Goal: Task Accomplishment & Management: Manage account settings

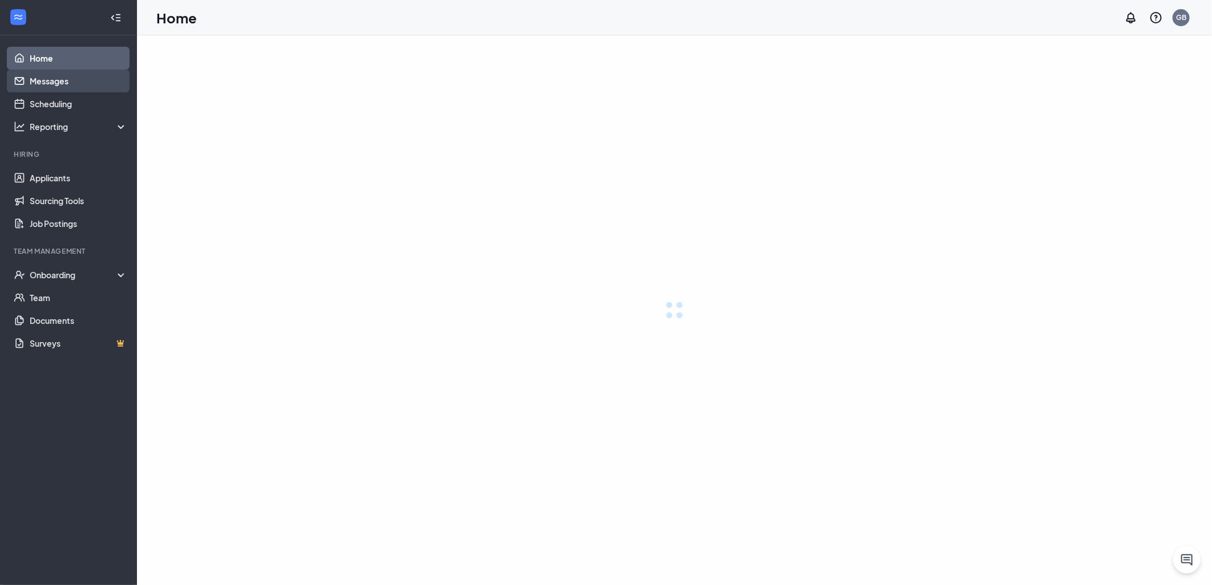
click at [62, 75] on link "Messages" at bounding box center [79, 81] width 98 height 23
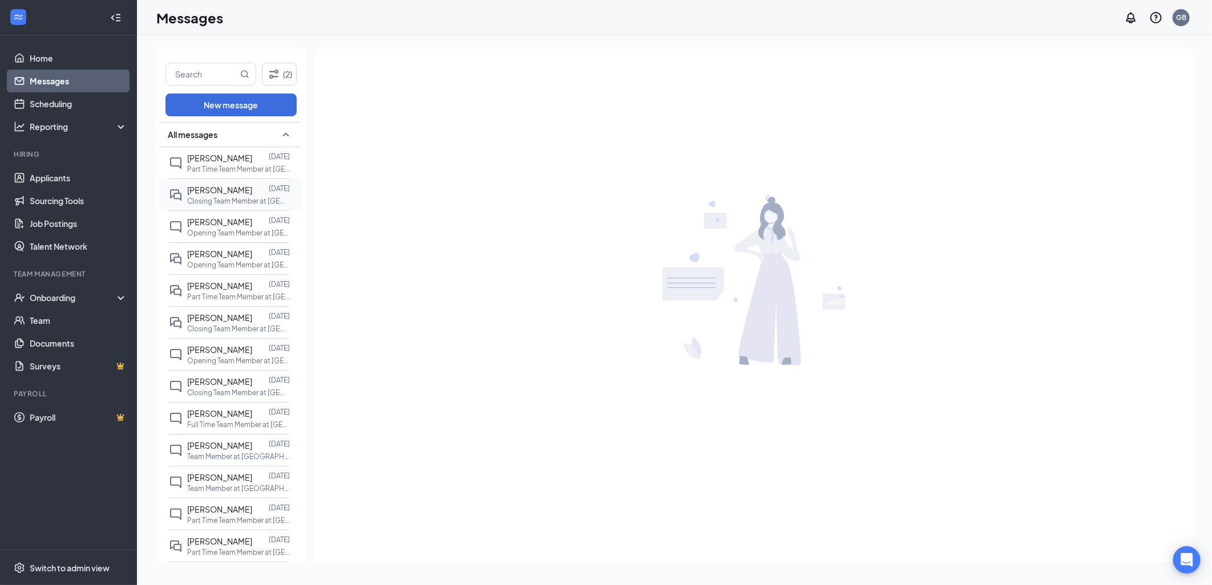
click at [223, 206] on p "Closing Team Member at [GEOGRAPHIC_DATA][PERSON_NAME] of [GEOGRAPHIC_DATA]" at bounding box center [238, 201] width 103 height 10
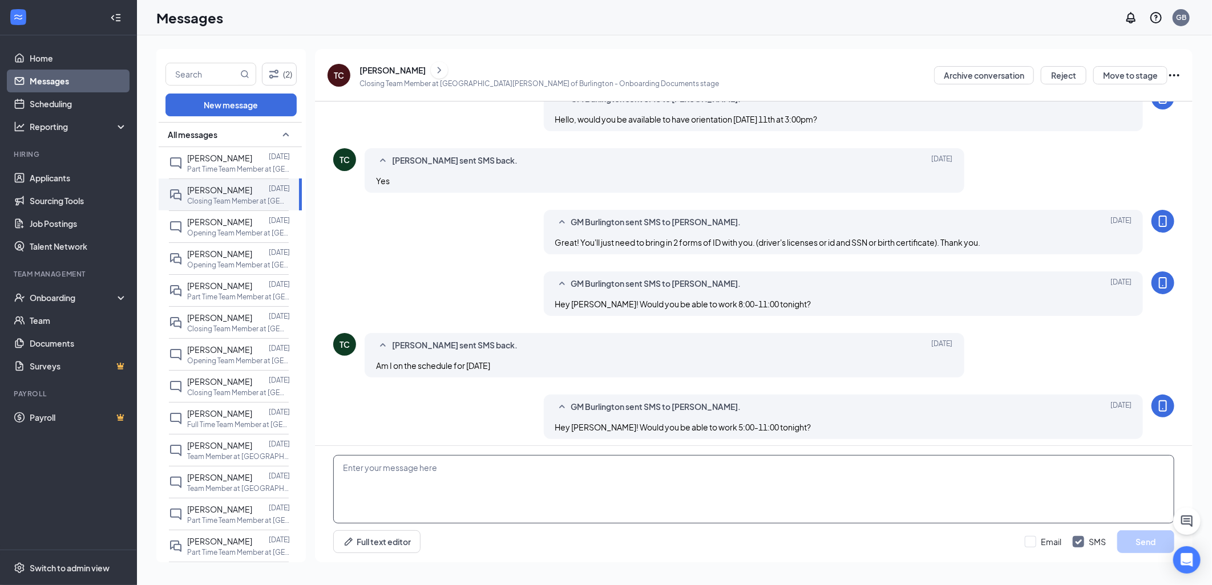
scroll to position [179, 0]
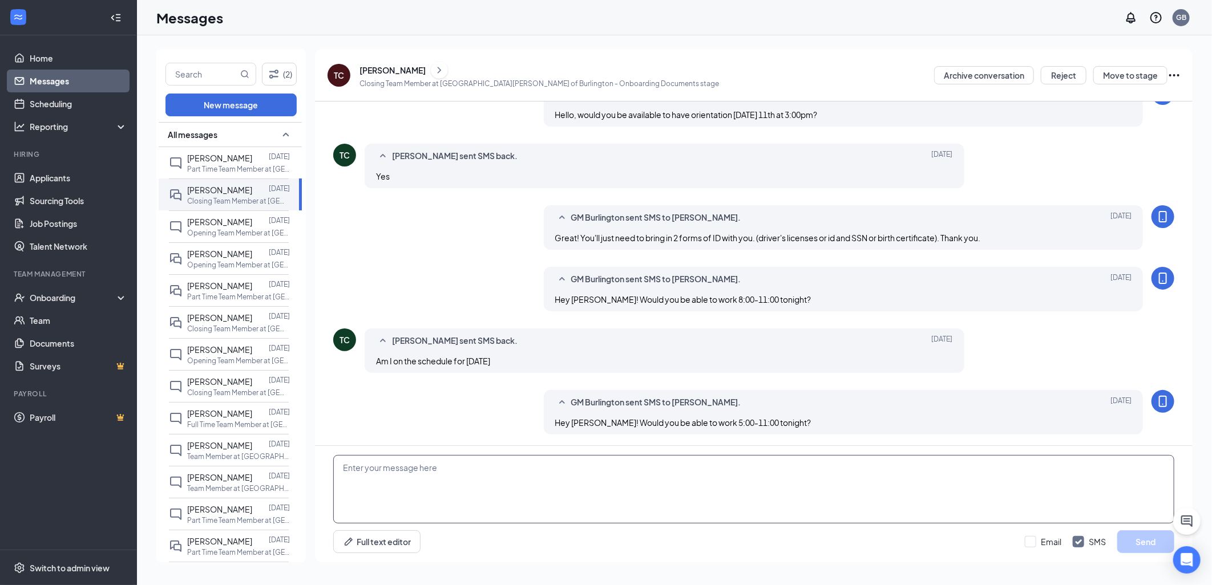
click at [462, 476] on textarea at bounding box center [753, 489] width 841 height 68
click at [59, 174] on link "Applicants" at bounding box center [79, 178] width 98 height 23
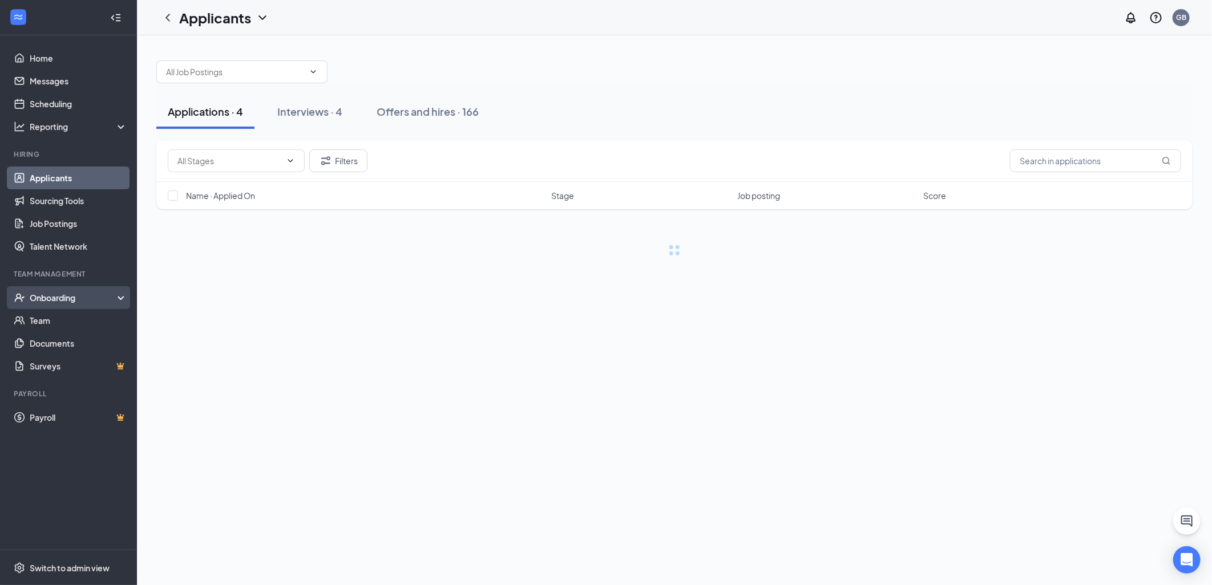
click at [47, 293] on div "Onboarding" at bounding box center [74, 297] width 88 height 11
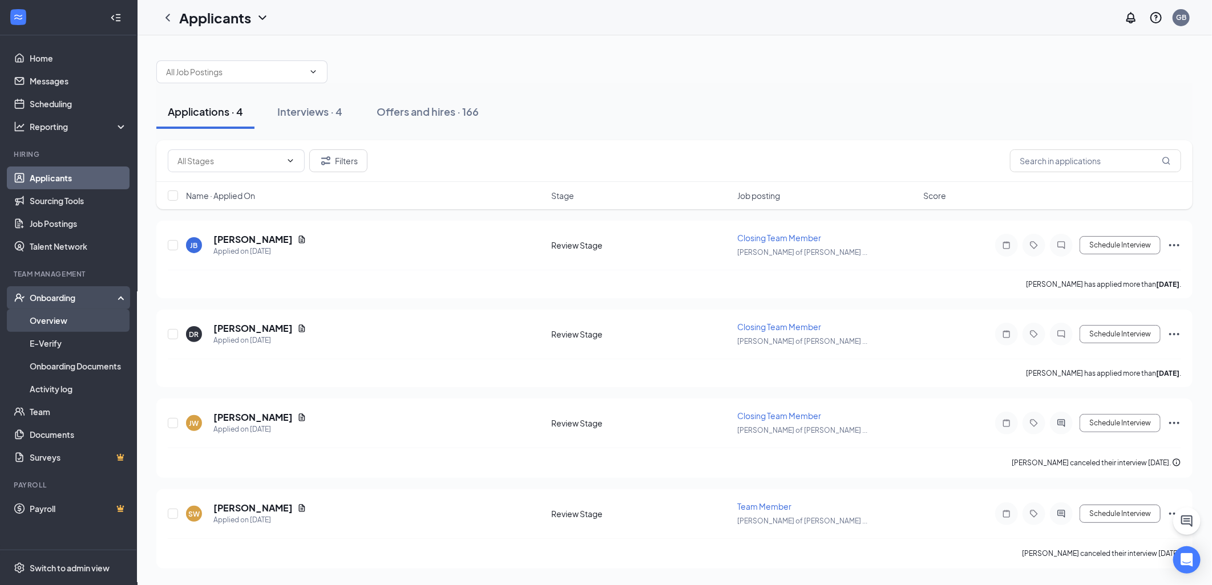
click at [55, 327] on link "Overview" at bounding box center [79, 320] width 98 height 23
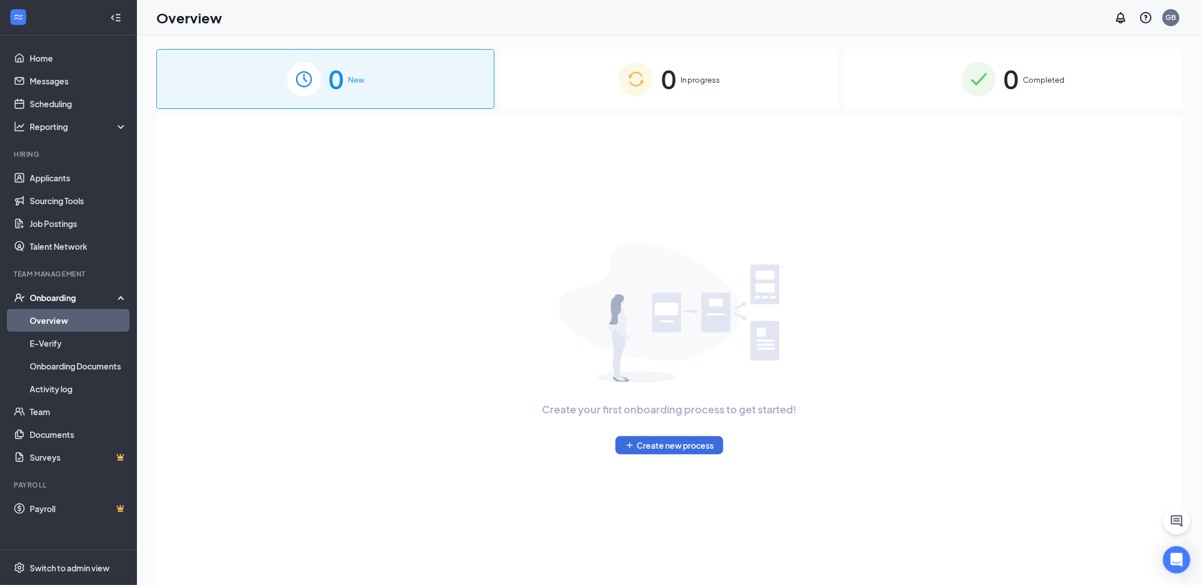
click at [986, 104] on div "0 Completed" at bounding box center [1014, 79] width 338 height 60
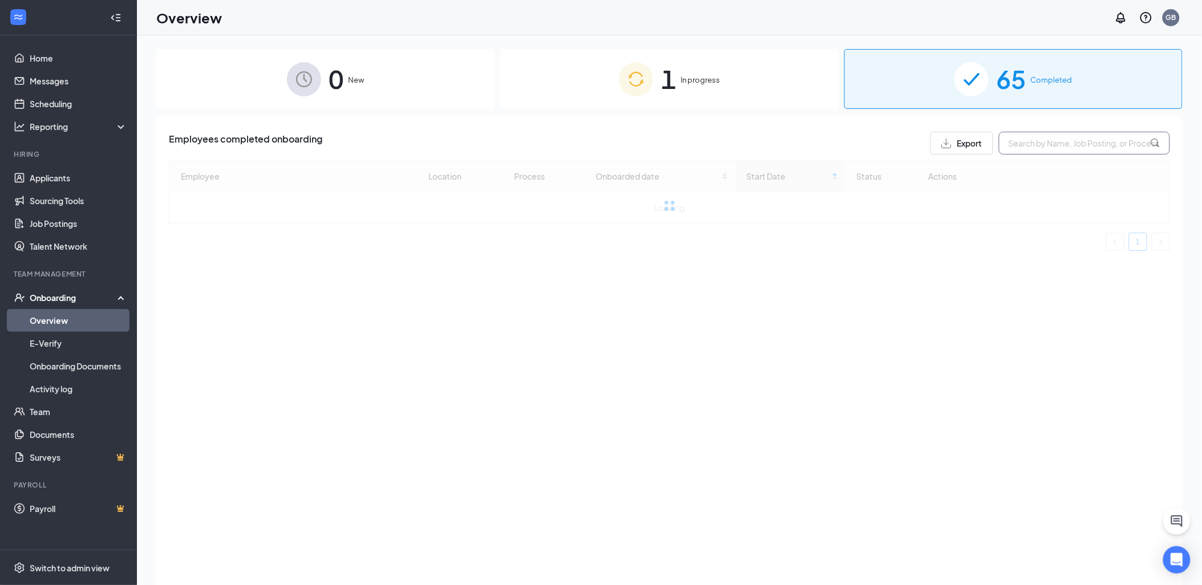
click at [1061, 141] on input "text" at bounding box center [1084, 143] width 171 height 23
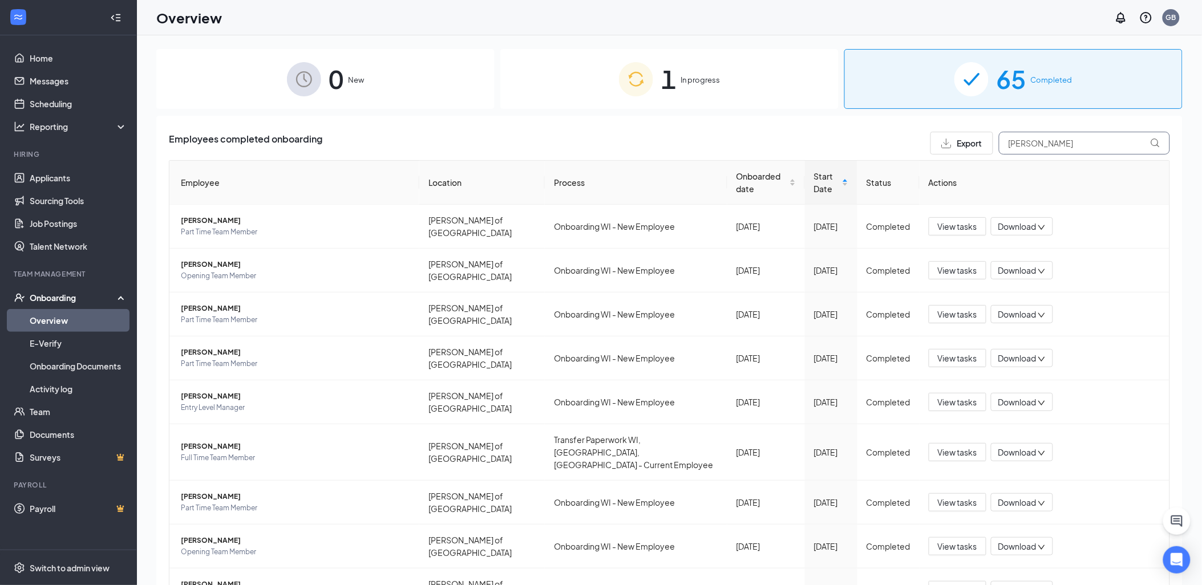
type input "[PERSON_NAME]"
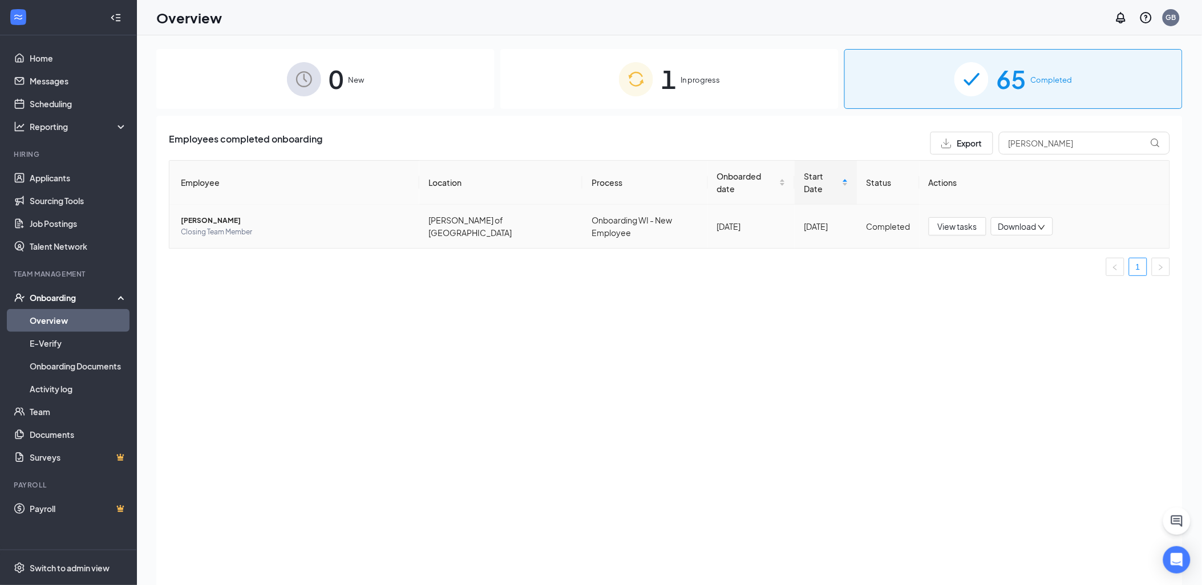
click at [208, 215] on span "[PERSON_NAME]" at bounding box center [295, 220] width 229 height 11
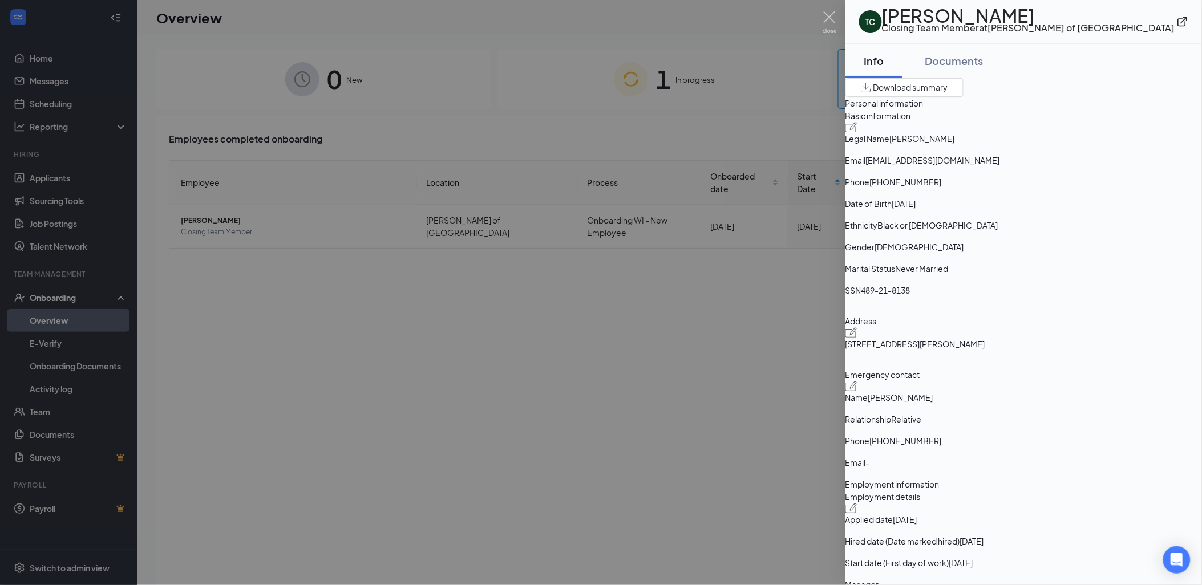
click at [49, 82] on div at bounding box center [601, 292] width 1202 height 585
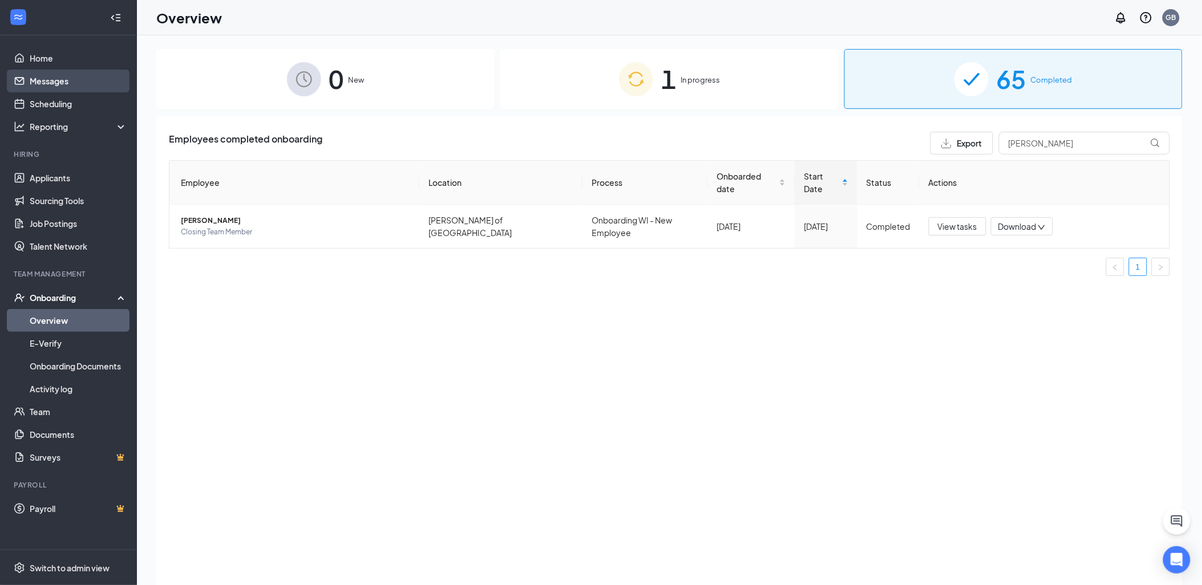
click at [59, 79] on link "Messages" at bounding box center [79, 81] width 98 height 23
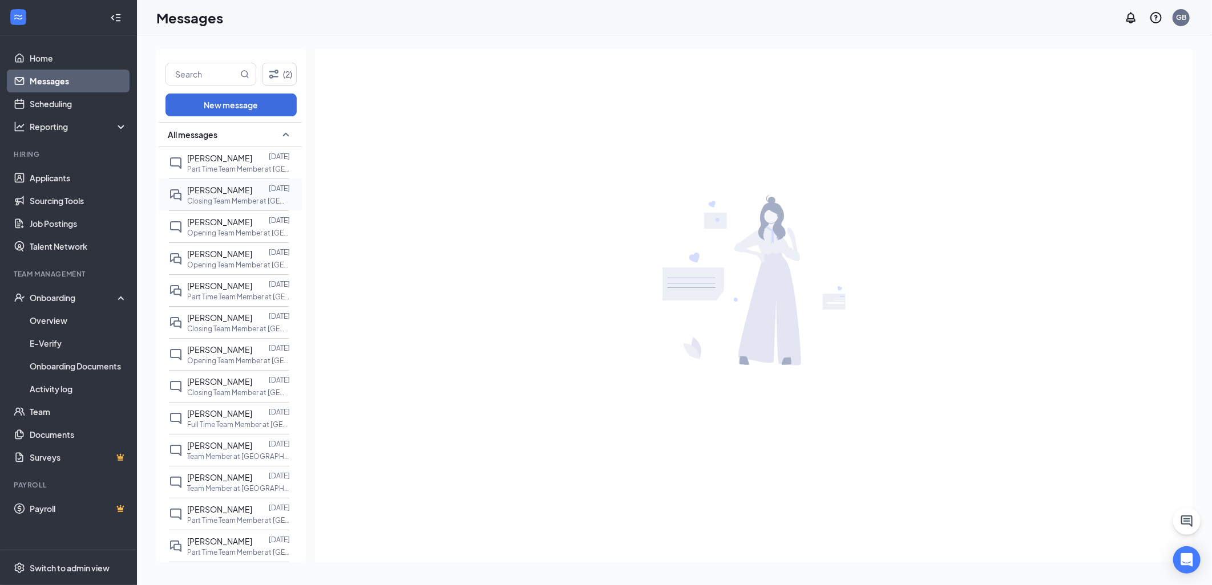
drag, startPoint x: 223, startPoint y: 196, endPoint x: 272, endPoint y: 219, distance: 54.4
click at [223, 196] on div "[PERSON_NAME]" at bounding box center [219, 190] width 65 height 13
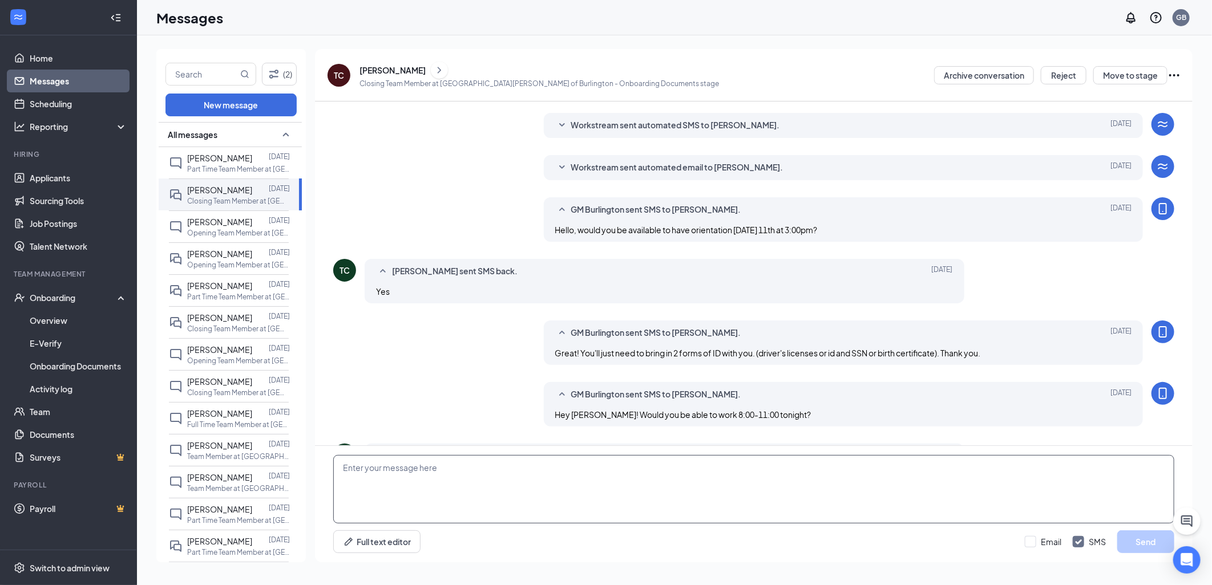
click at [518, 477] on textarea at bounding box center [753, 489] width 841 height 68
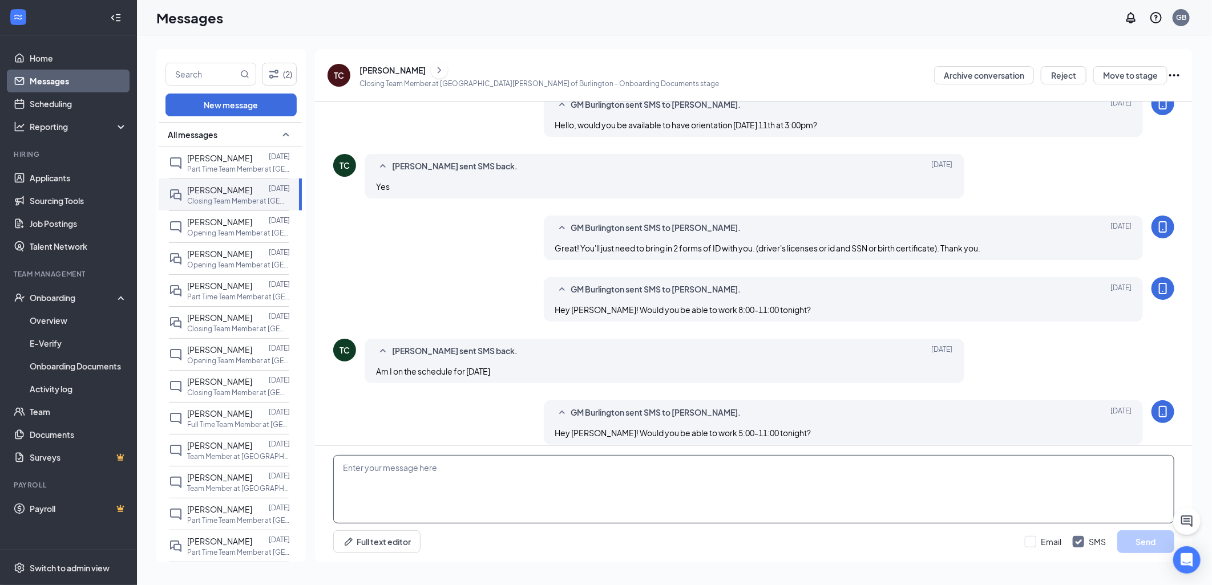
scroll to position [179, 0]
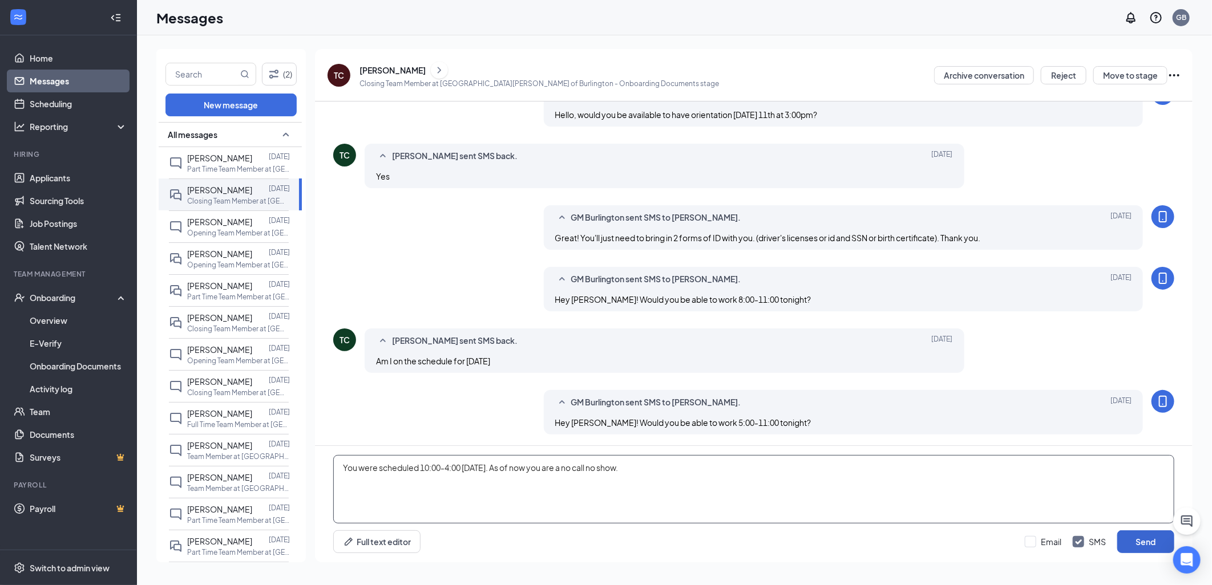
type textarea "You were scheduled 10:00-4:00 [DATE]. As of now you are a no call no show."
click at [1128, 537] on button "Send" at bounding box center [1145, 542] width 57 height 23
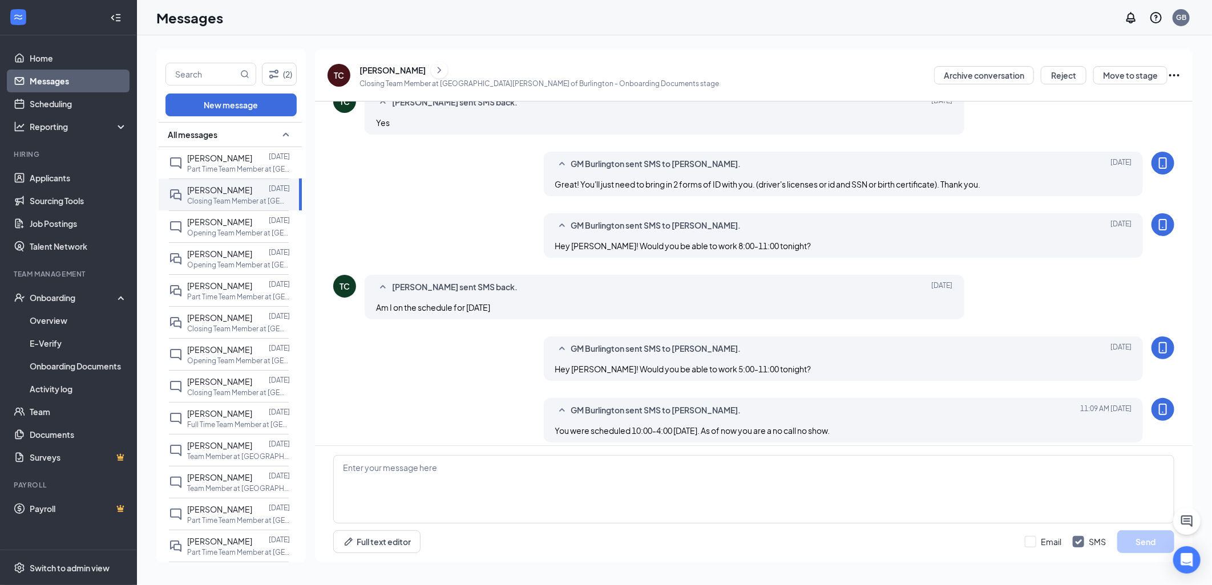
scroll to position [241, 0]
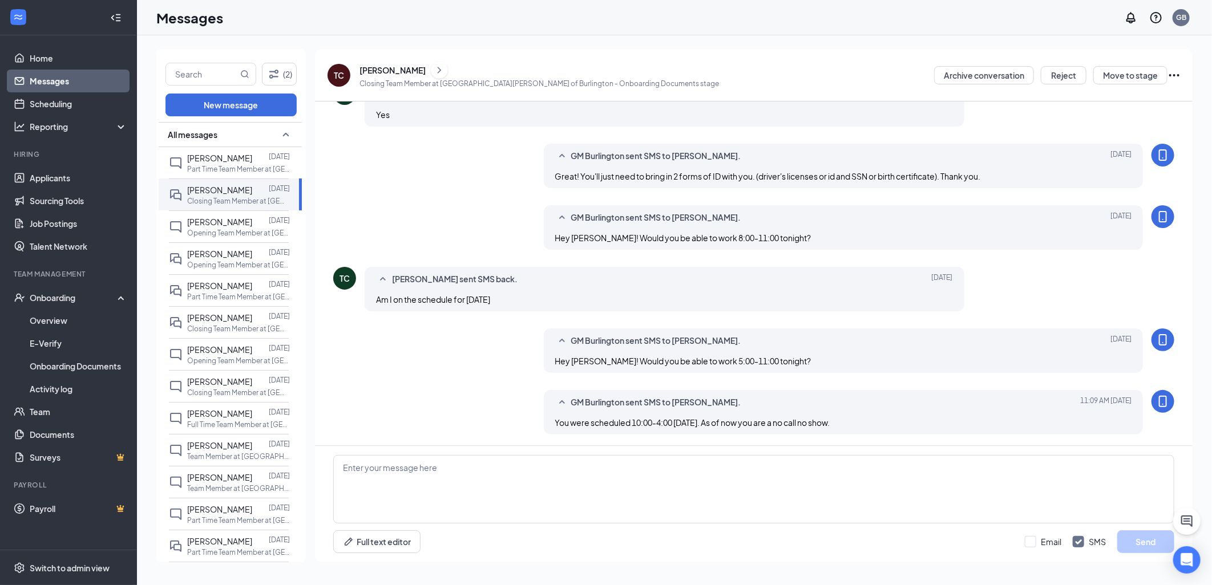
click at [68, 81] on link "Messages" at bounding box center [79, 81] width 98 height 23
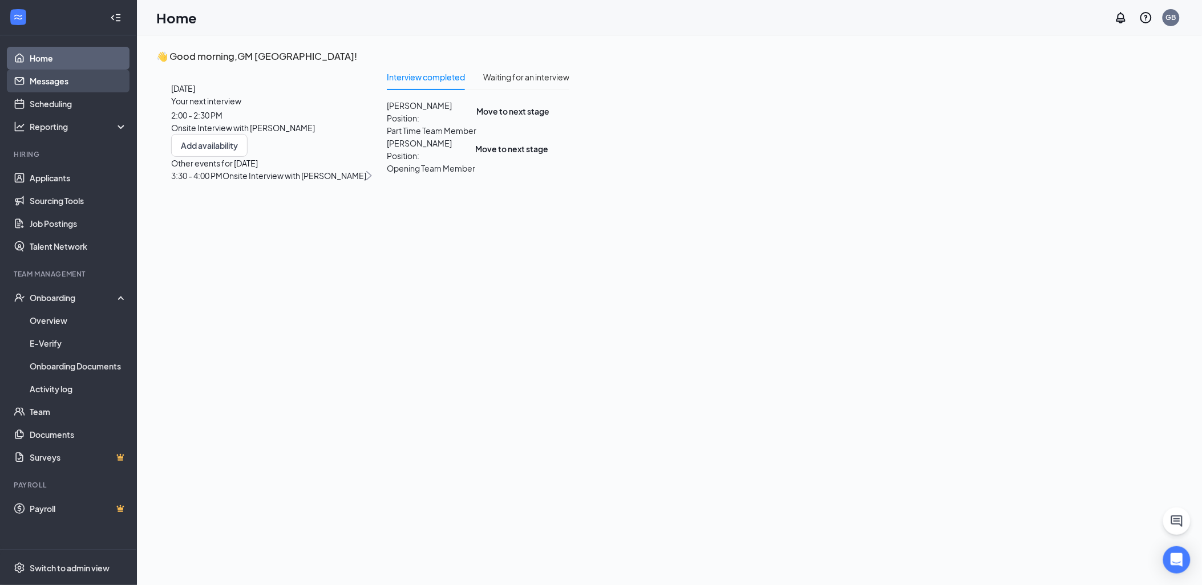
click at [55, 77] on link "Messages" at bounding box center [79, 81] width 98 height 23
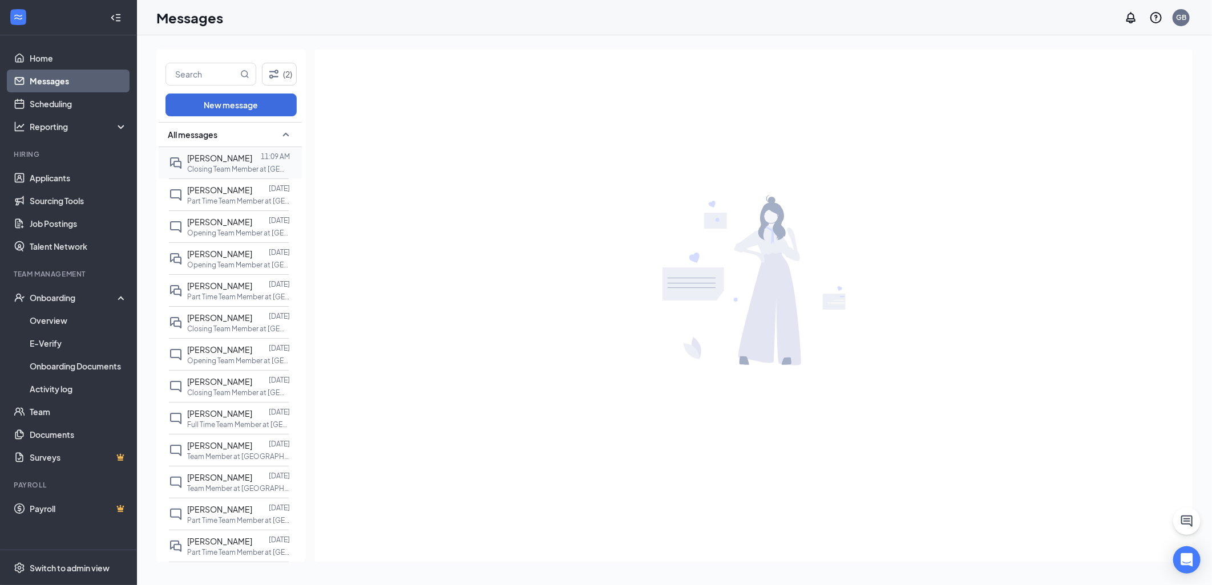
click at [244, 164] on p "Closing Team Member at [GEOGRAPHIC_DATA][PERSON_NAME] of [GEOGRAPHIC_DATA]" at bounding box center [238, 169] width 103 height 10
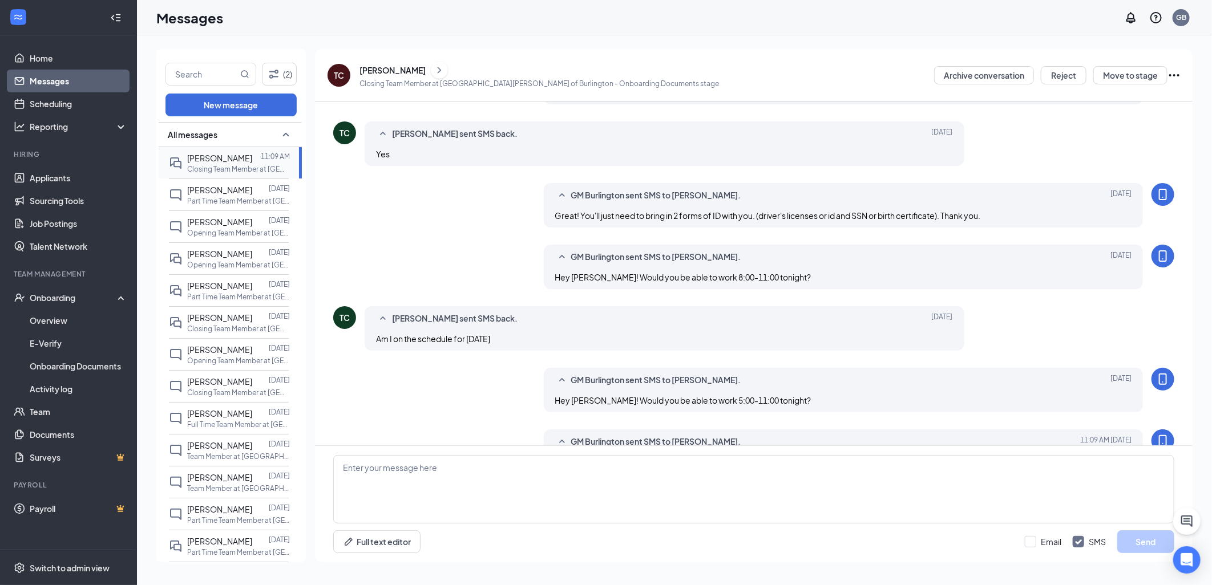
scroll to position [241, 0]
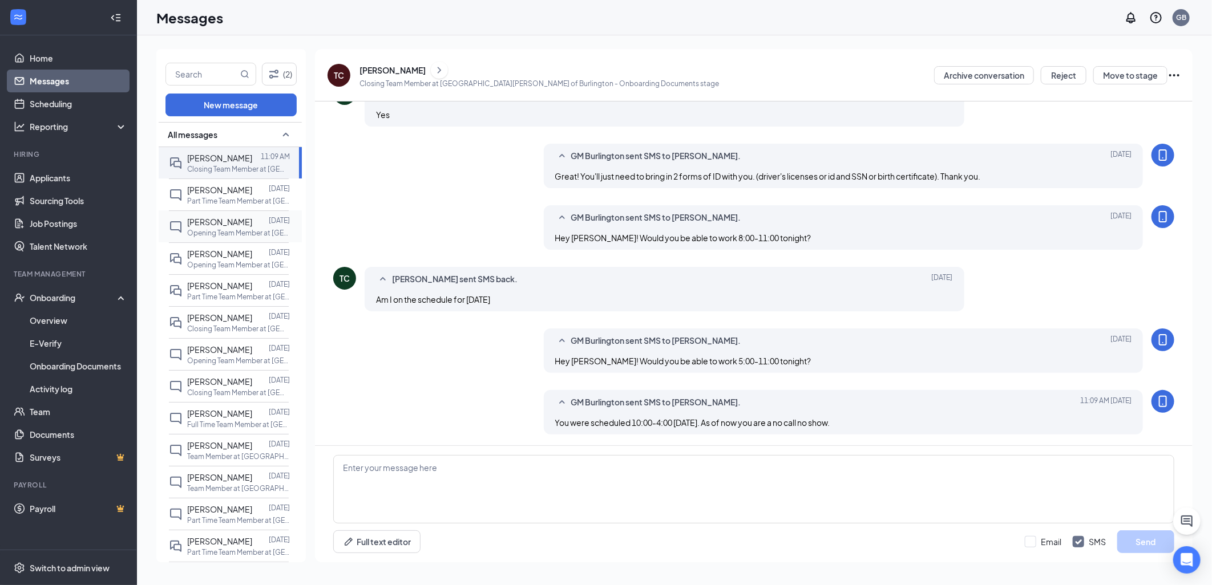
click at [217, 238] on p "Opening Team Member at [GEOGRAPHIC_DATA][PERSON_NAME] of [GEOGRAPHIC_DATA]" at bounding box center [238, 233] width 103 height 10
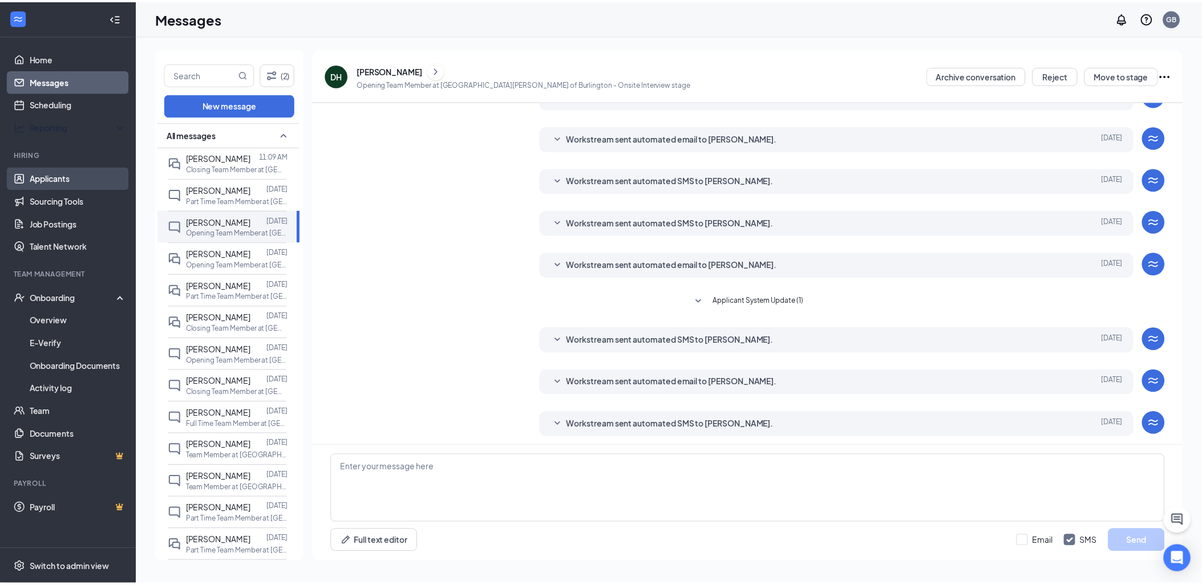
scroll to position [105, 0]
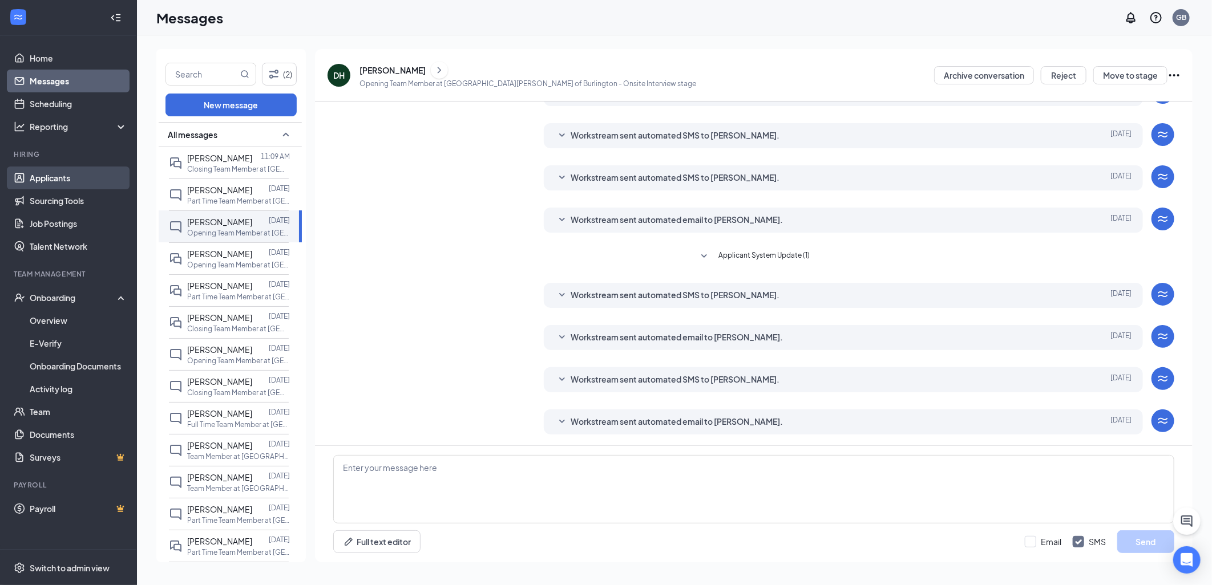
click at [56, 181] on link "Applicants" at bounding box center [79, 178] width 98 height 23
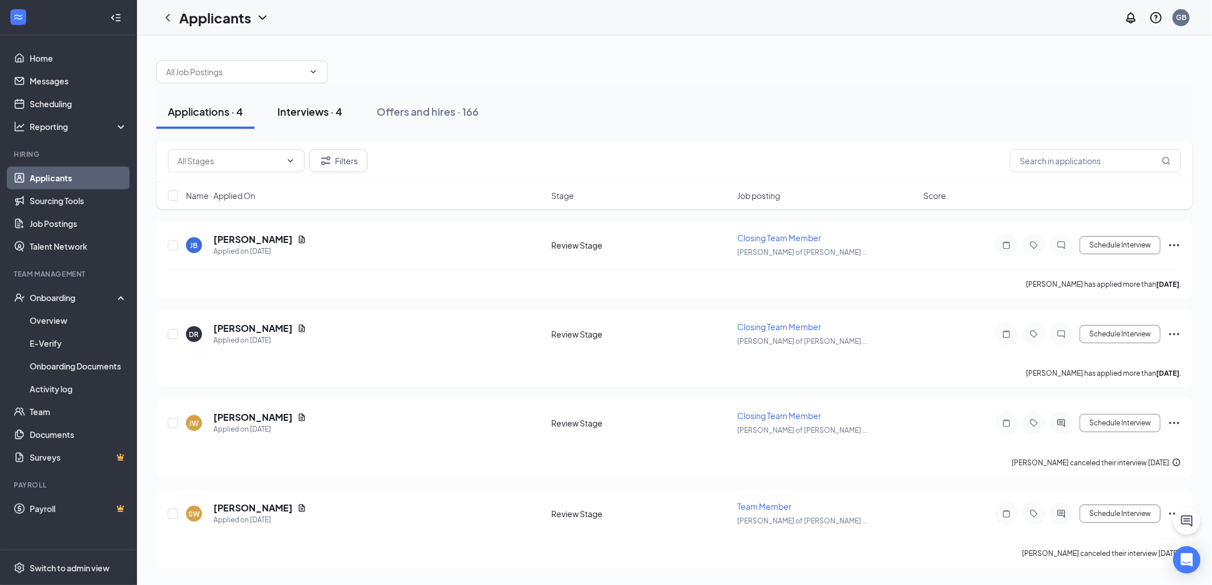
click at [307, 112] on div "Interviews · 4" at bounding box center [309, 111] width 65 height 14
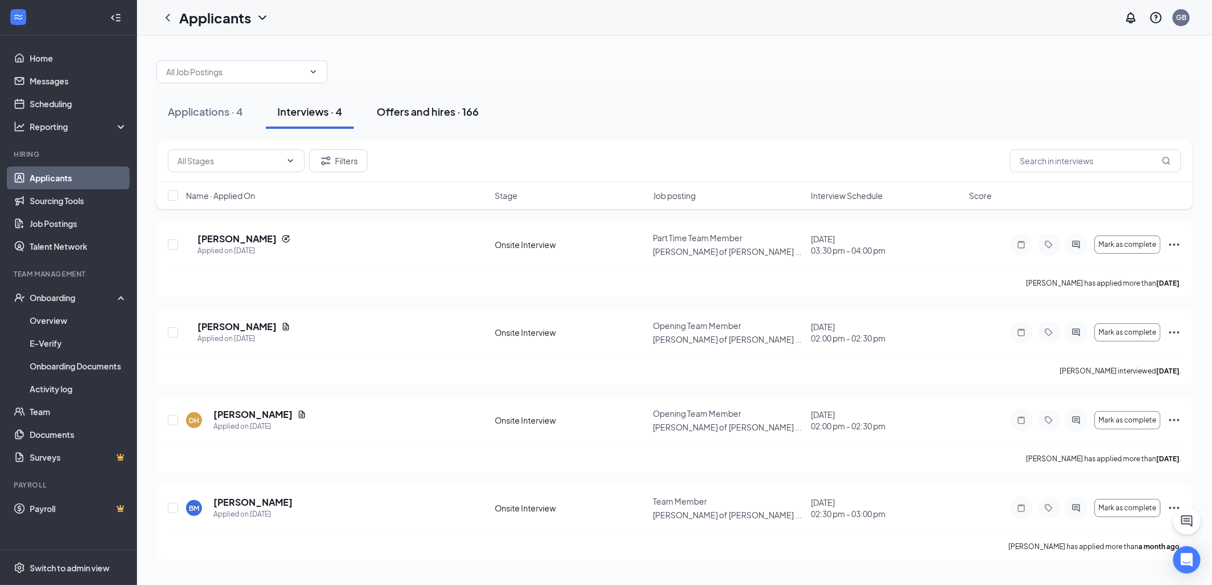
click at [415, 110] on div "Offers and hires · 166" at bounding box center [428, 111] width 102 height 14
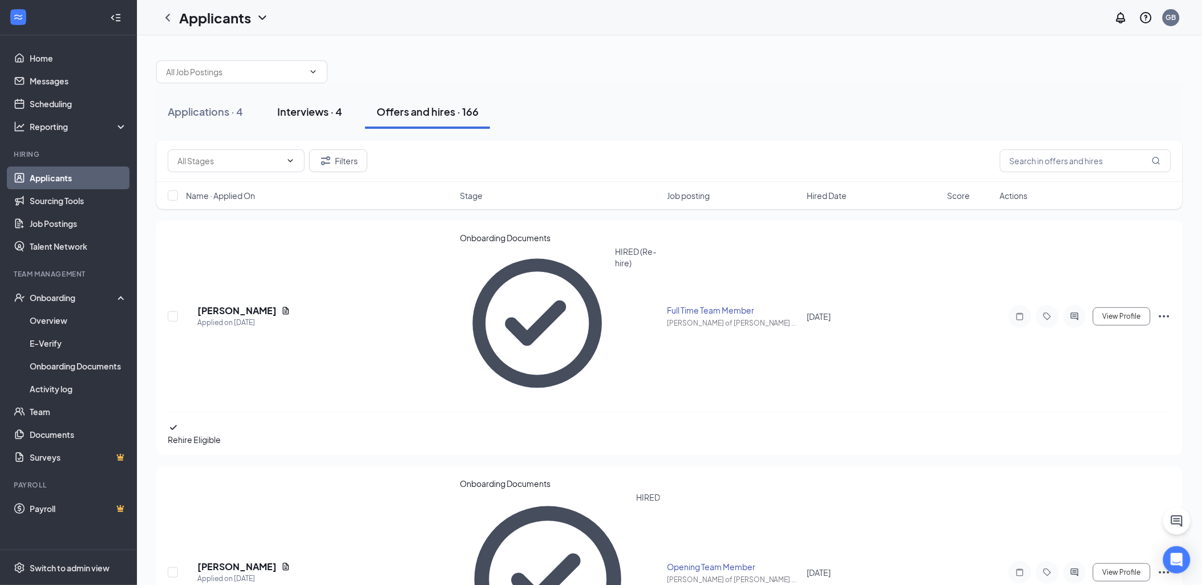
click at [322, 116] on div "Interviews · 4" at bounding box center [309, 111] width 65 height 14
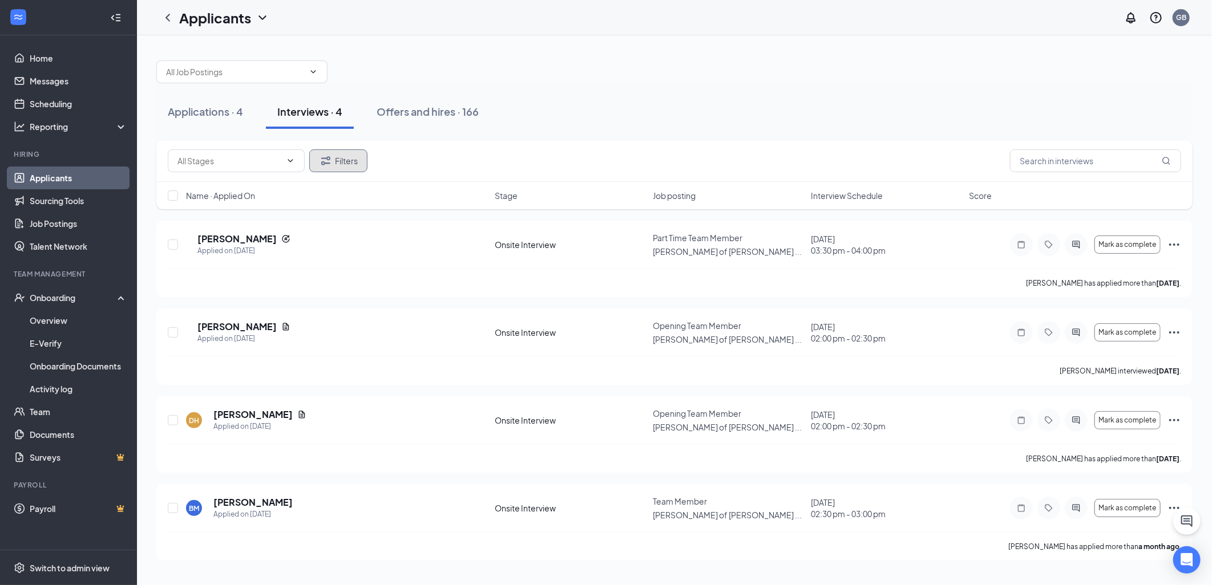
click at [342, 168] on button "Filters" at bounding box center [338, 161] width 58 height 23
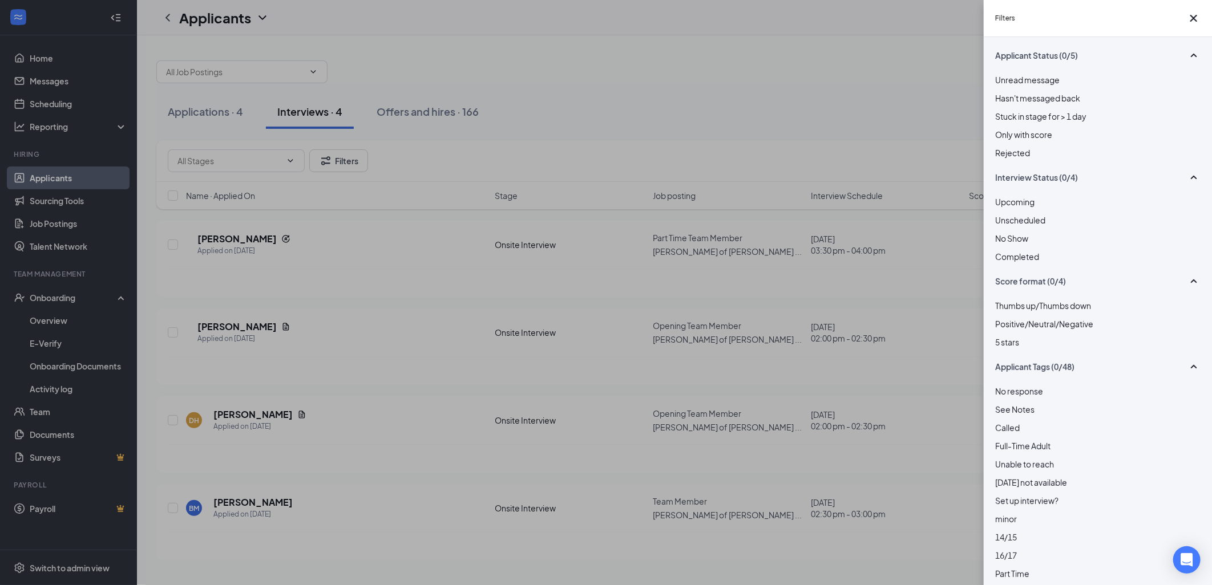
click at [1003, 147] on div at bounding box center [1097, 147] width 205 height 0
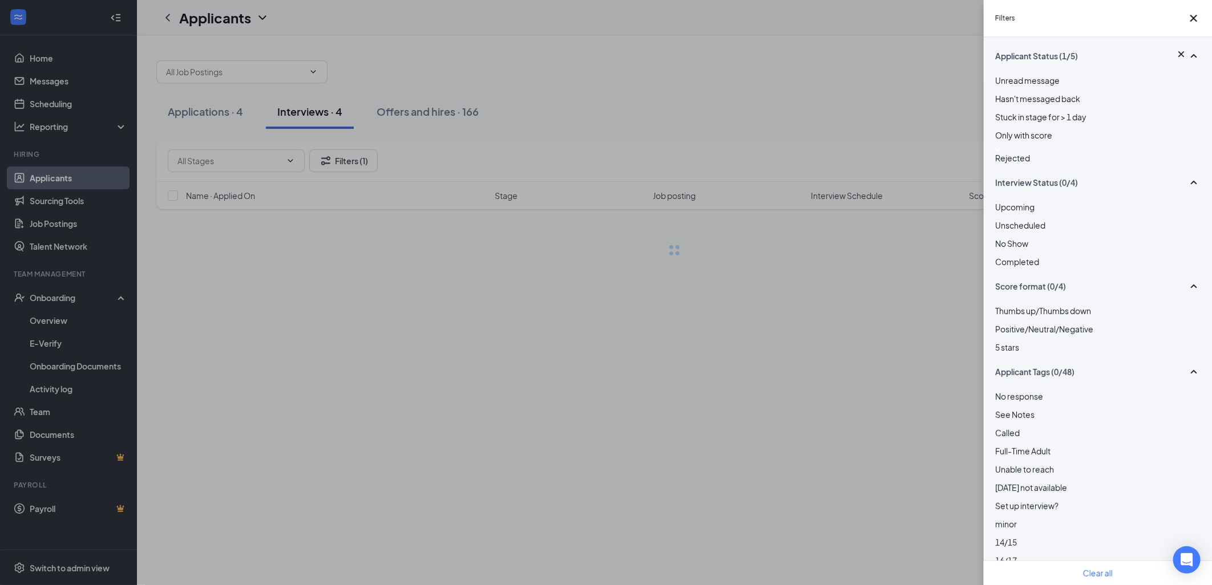
click at [768, 110] on div "Filters Applicant Status (1/5) Unread message Hasn't messaged back Stuck in sta…" at bounding box center [606, 292] width 1212 height 585
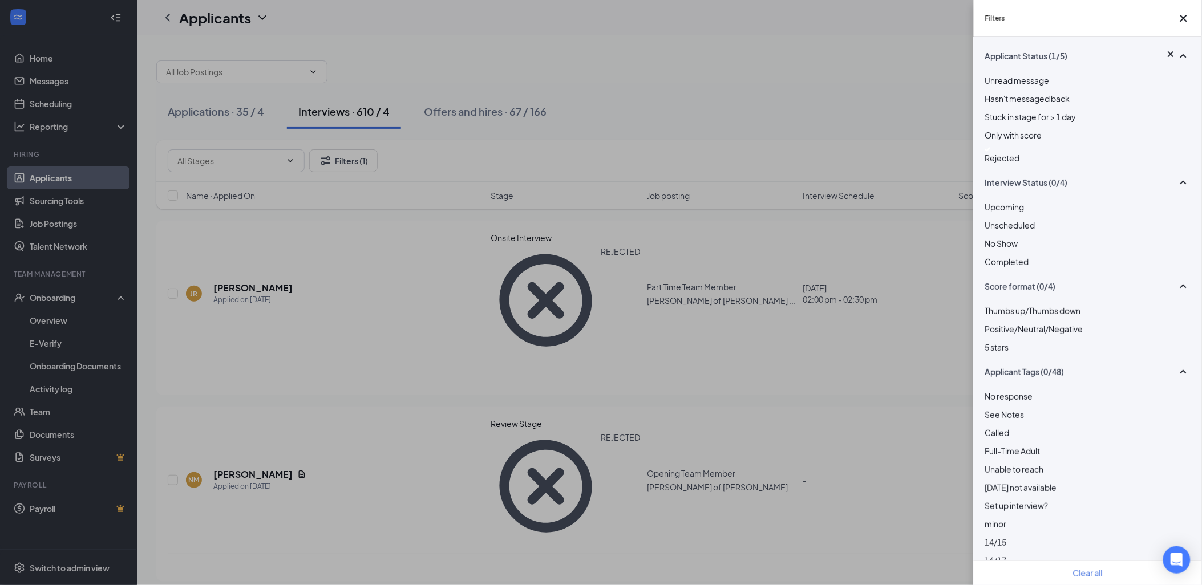
click at [788, 134] on div "Filters Applicant Status (1/5) Unread message Hasn't messaged back Stuck in sta…" at bounding box center [601, 292] width 1202 height 585
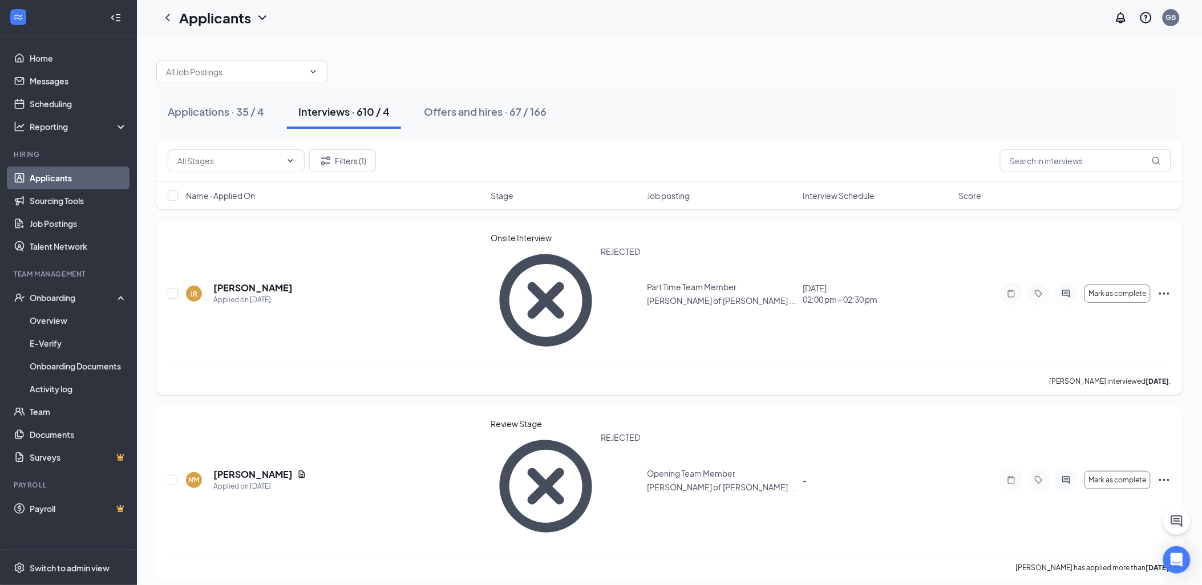
click at [1161, 293] on icon "Ellipses" at bounding box center [1165, 294] width 10 height 2
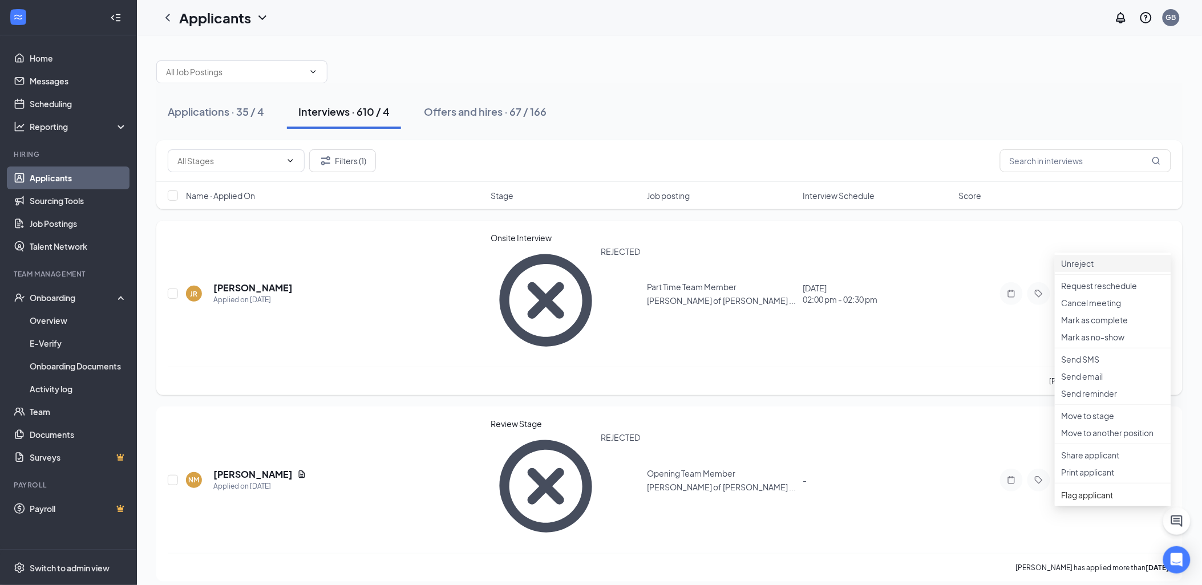
click at [1108, 266] on p "Unreject" at bounding box center [1113, 263] width 103 height 11
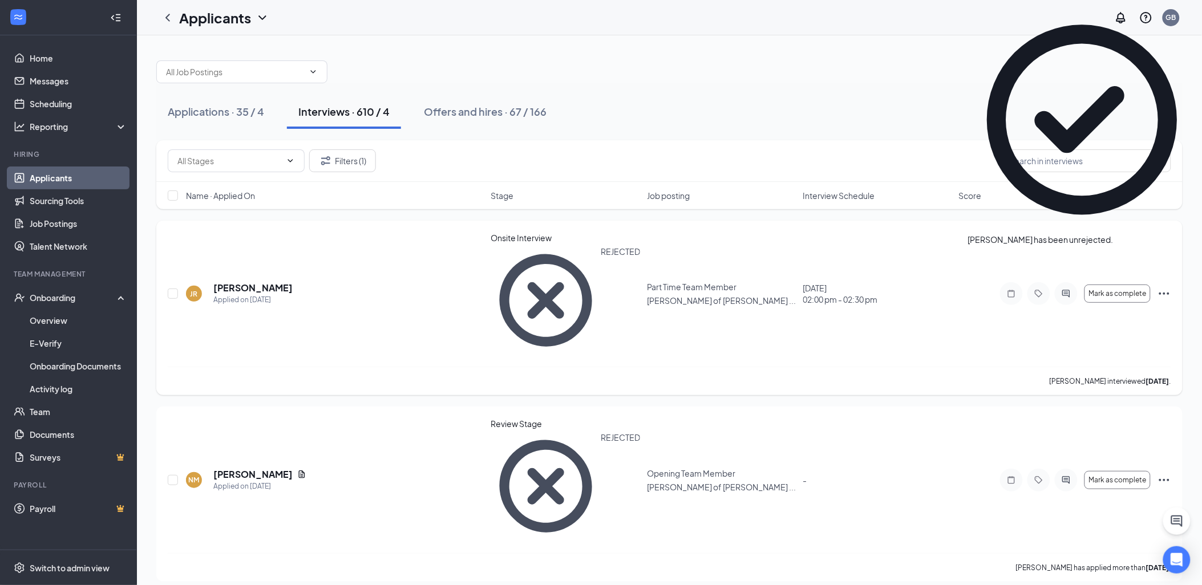
click at [1165, 287] on icon "Ellipses" at bounding box center [1165, 294] width 14 height 14
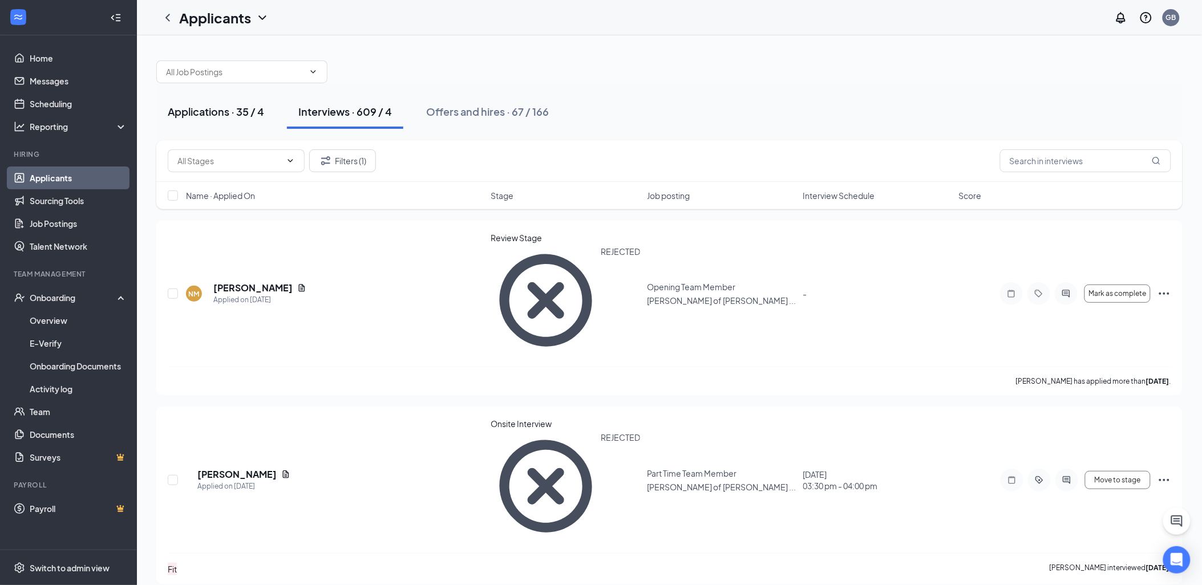
click at [216, 115] on div "Applications · 35 / 4" at bounding box center [216, 111] width 96 height 14
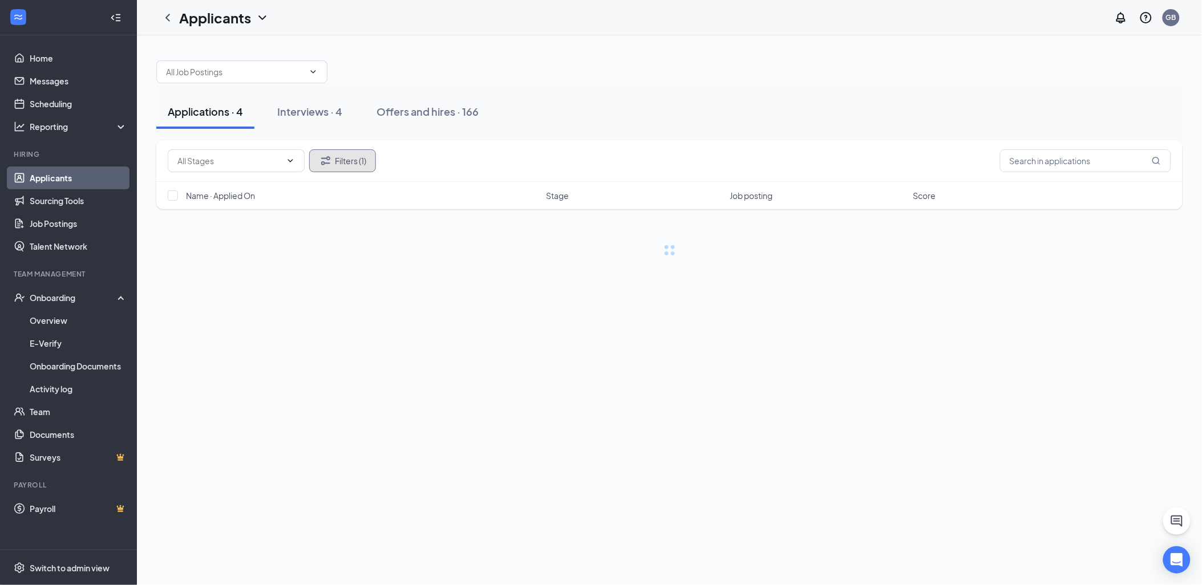
click at [342, 158] on button "Filters (1)" at bounding box center [342, 161] width 67 height 23
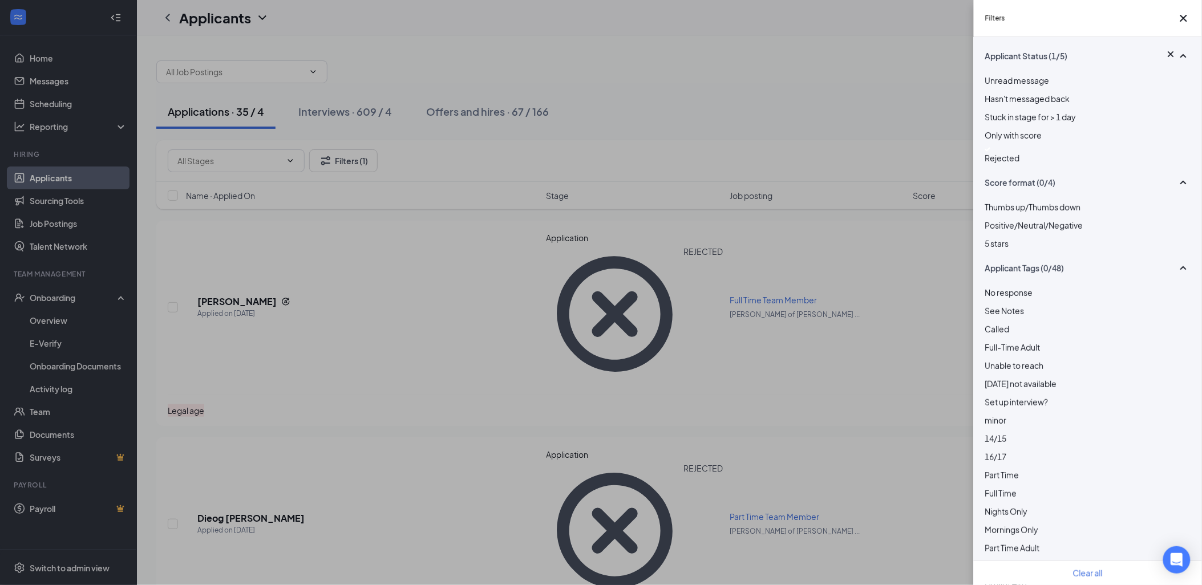
click at [991, 152] on img at bounding box center [988, 149] width 6 height 5
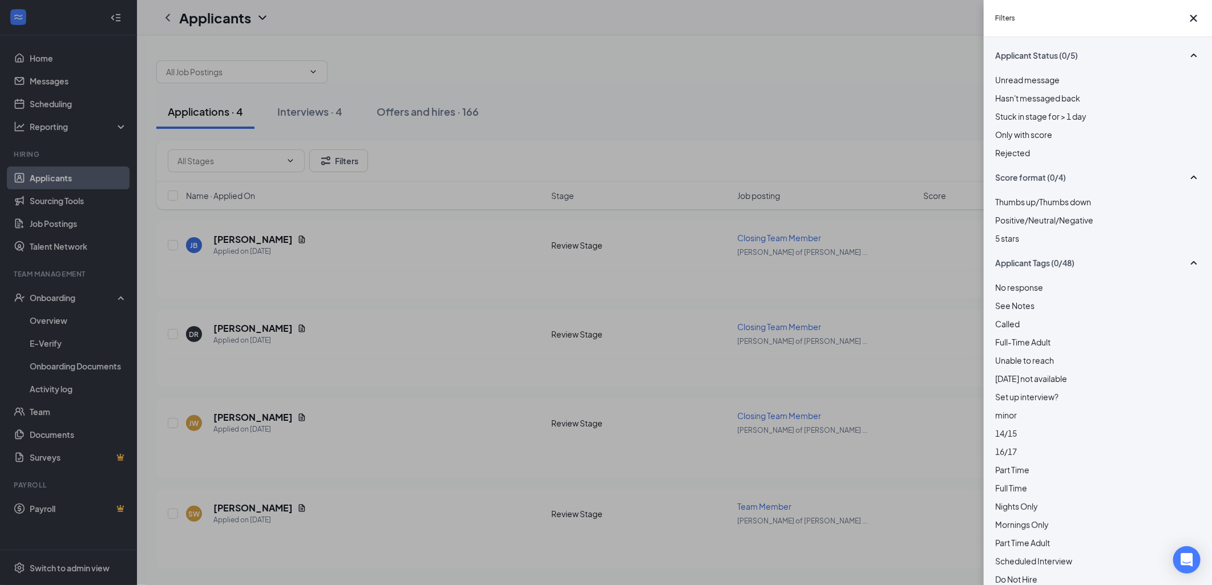
click at [865, 107] on div "Filters Applicant Status (0/5) Unread message Hasn't messaged back Stuck in sta…" at bounding box center [606, 292] width 1212 height 585
click at [806, 136] on div "Filters Applicant Status (0/5) Unread message Hasn't messaged back Stuck in sta…" at bounding box center [606, 292] width 1212 height 585
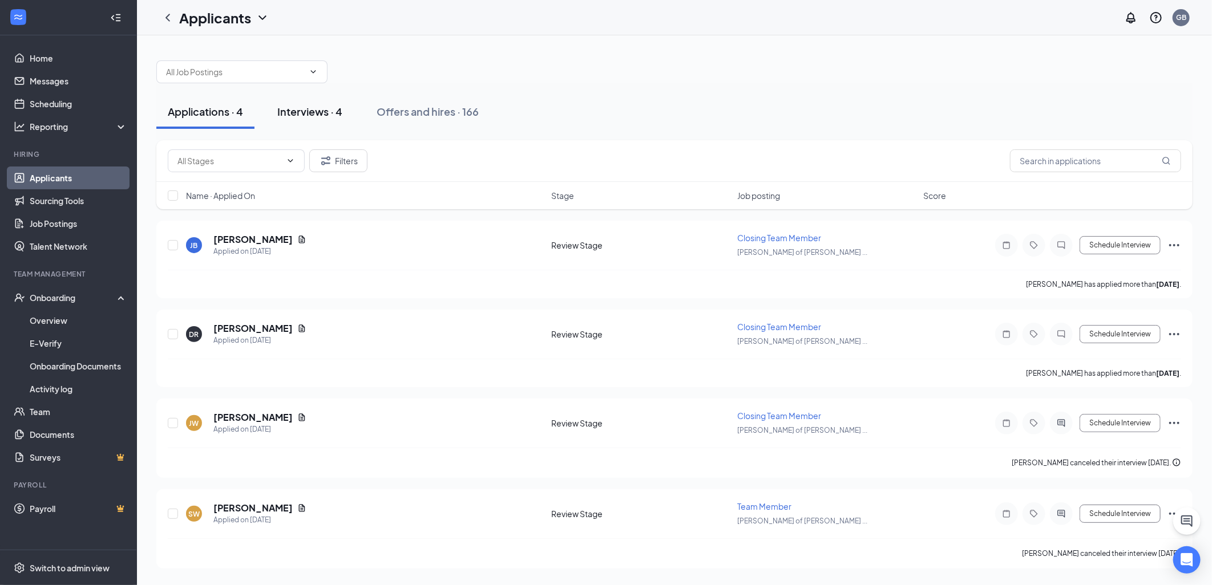
click at [306, 107] on div "Interviews · 4" at bounding box center [309, 111] width 65 height 14
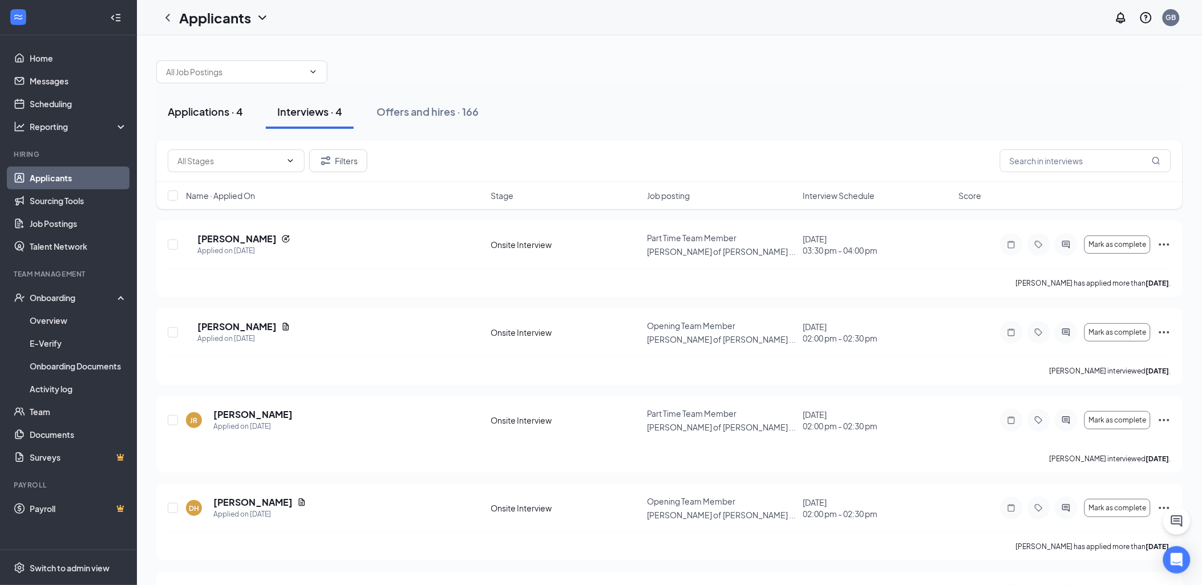
click at [195, 107] on div "Applications · 4" at bounding box center [205, 111] width 75 height 14
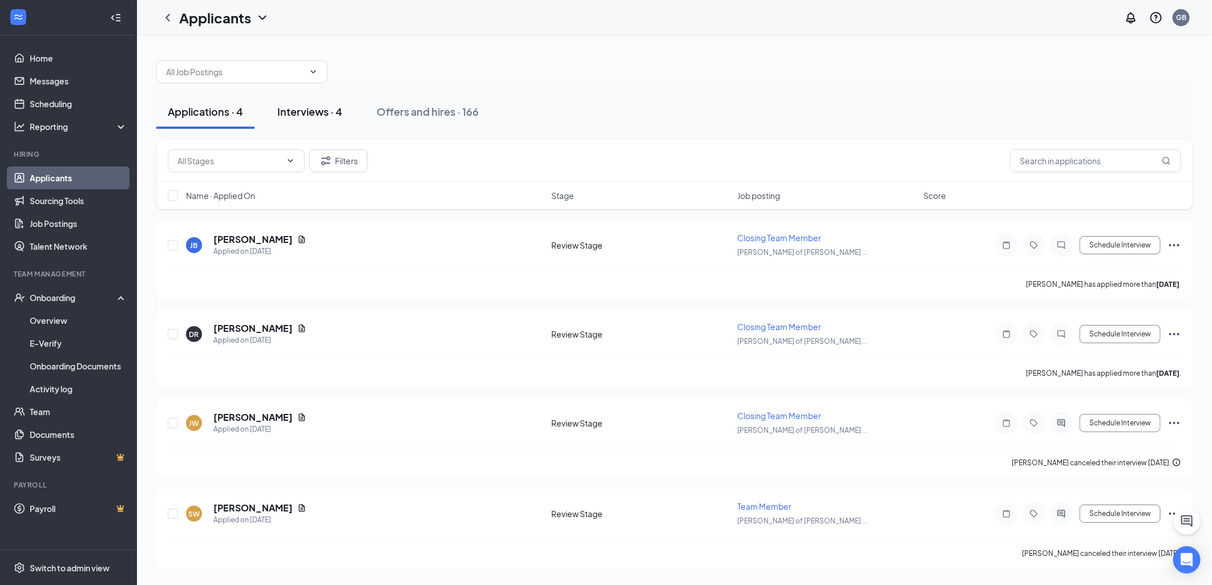
click at [306, 118] on div "Interviews · 4" at bounding box center [309, 111] width 65 height 14
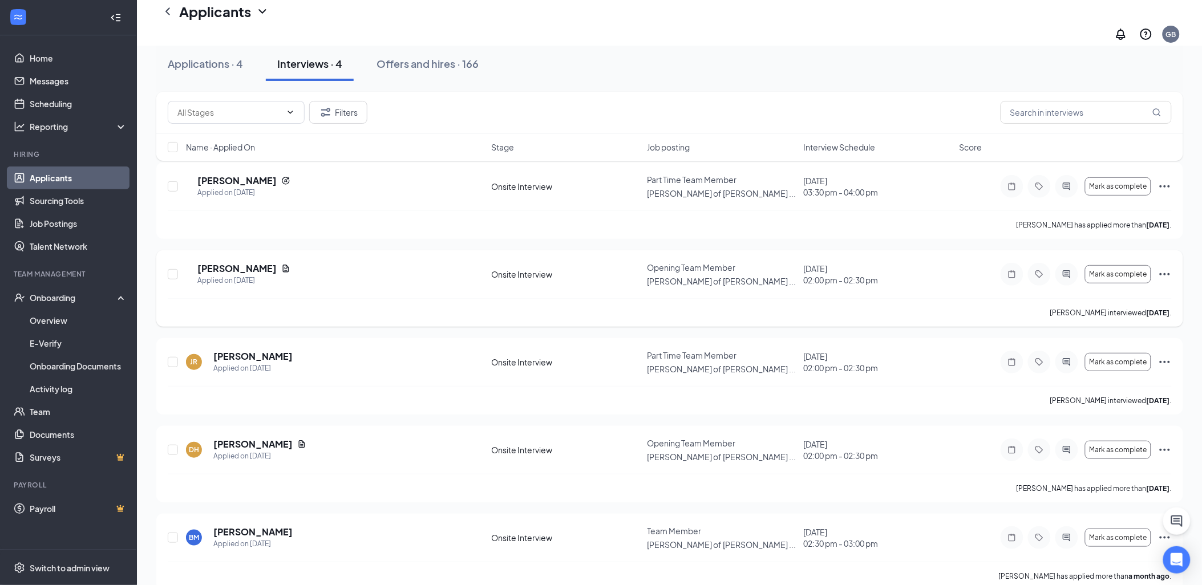
scroll to position [71, 0]
click at [1167, 353] on icon "Ellipses" at bounding box center [1165, 360] width 14 height 14
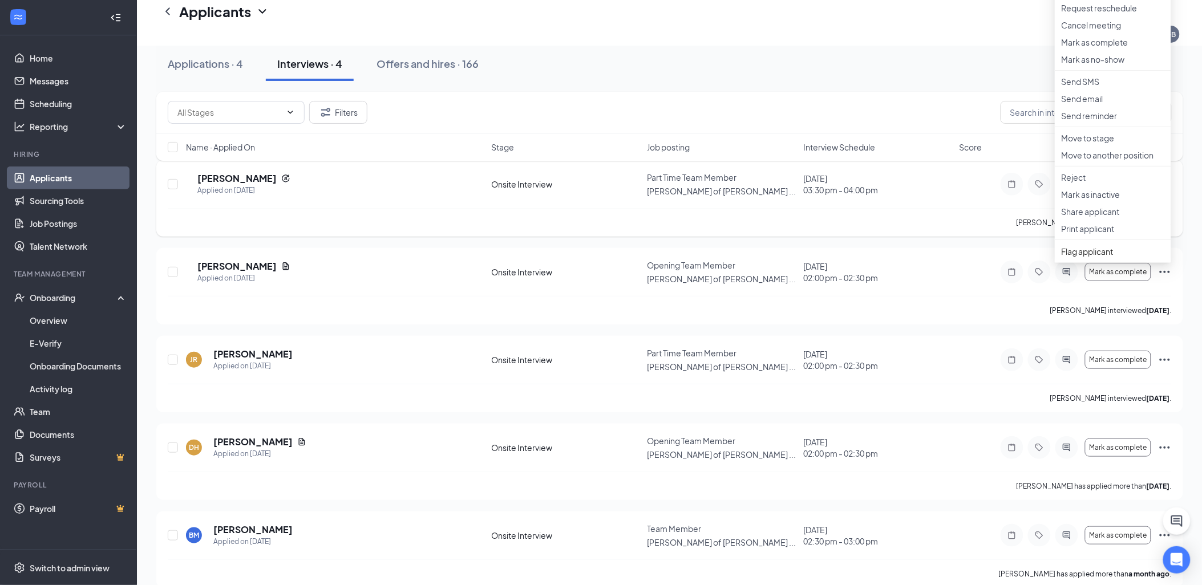
click at [1086, 236] on ul "[PERSON_NAME] as hired Request reschedule Cancel meeting [PERSON_NAME] as compl…" at bounding box center [1113, 119] width 116 height 288
click at [1082, 183] on p "Reject" at bounding box center [1113, 177] width 103 height 11
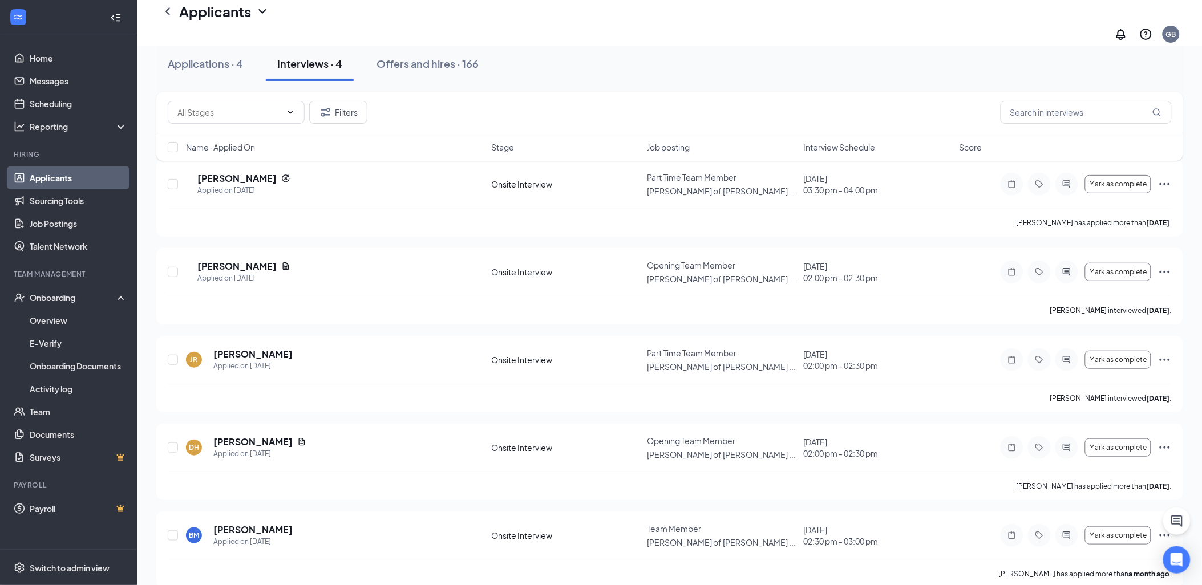
checkbox input "true"
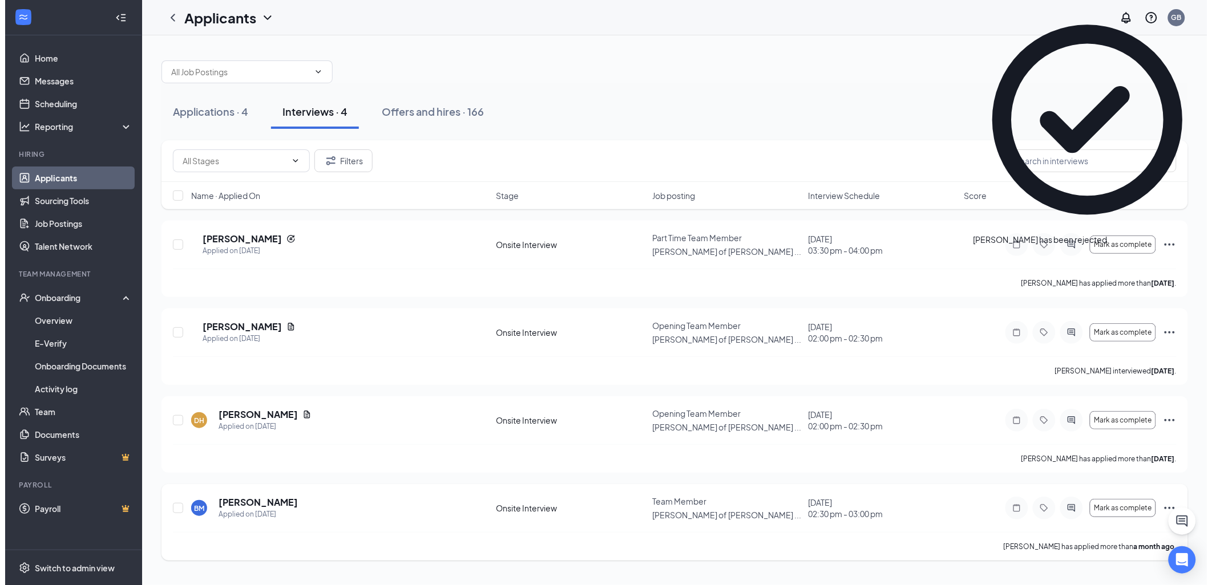
scroll to position [0, 0]
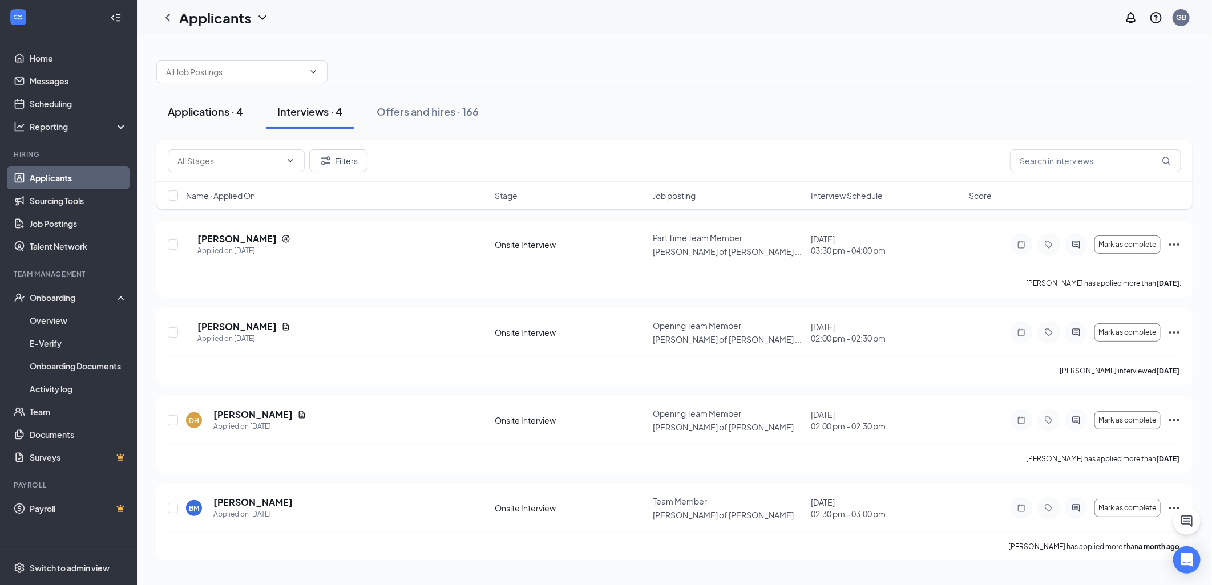
click at [208, 104] on div "Applications · 4" at bounding box center [205, 111] width 75 height 14
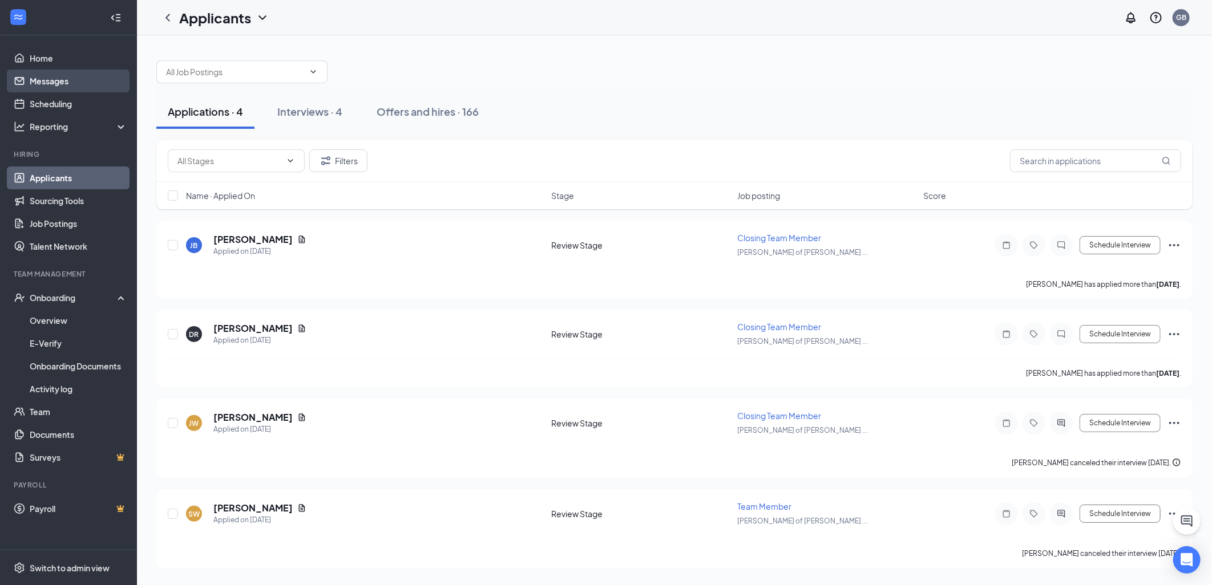
click at [63, 84] on link "Messages" at bounding box center [79, 81] width 98 height 23
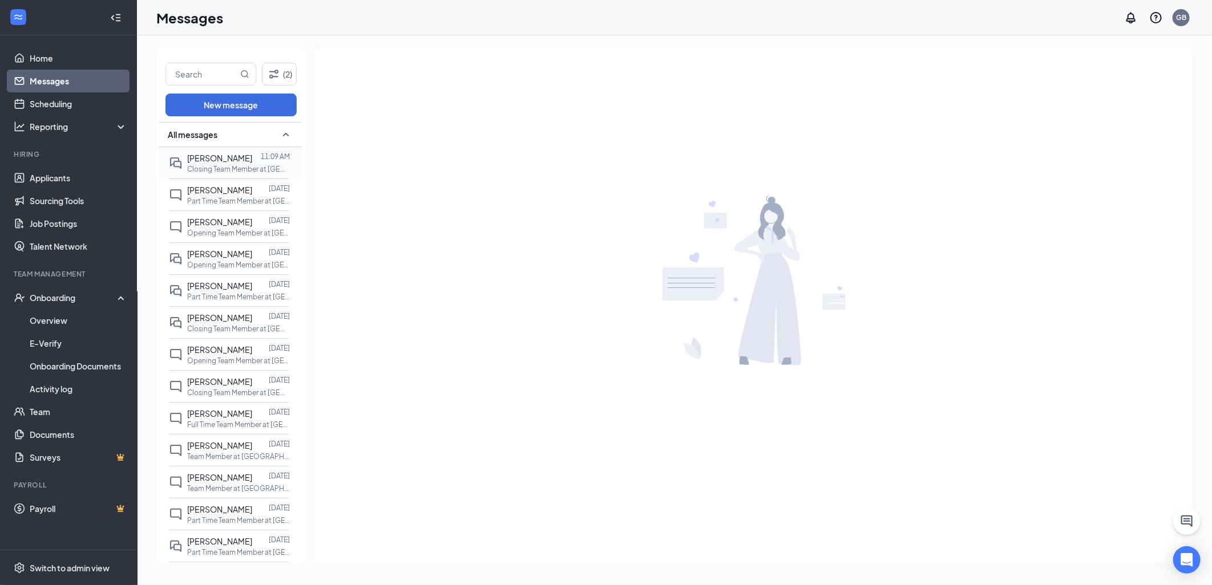
click at [230, 167] on p "Closing Team Member at [GEOGRAPHIC_DATA][PERSON_NAME] of [GEOGRAPHIC_DATA]" at bounding box center [238, 169] width 103 height 10
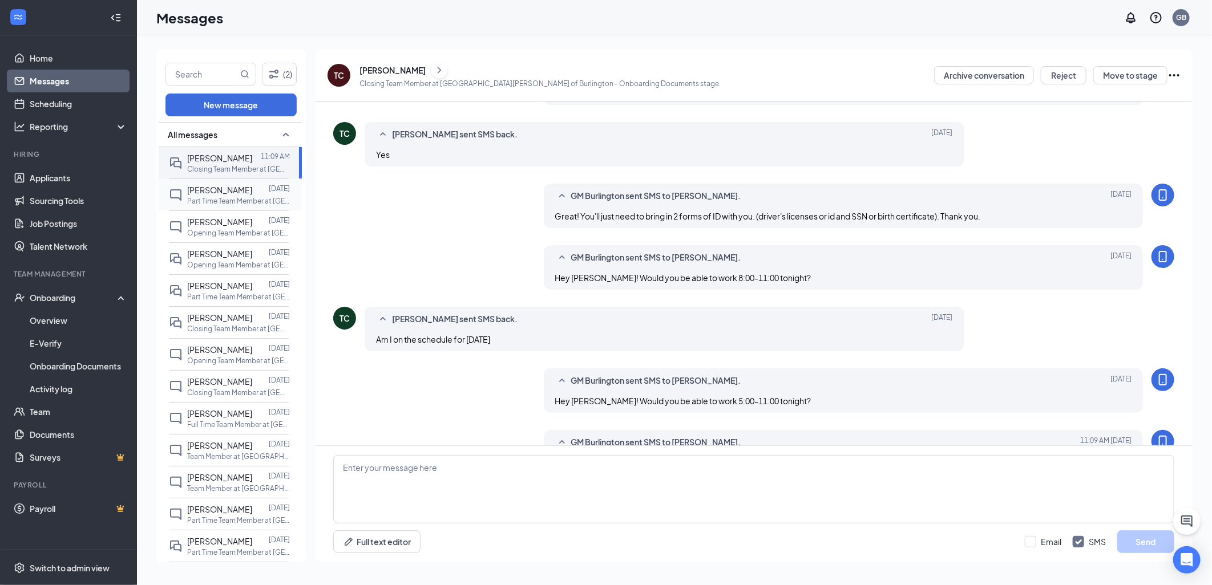
scroll to position [241, 0]
